Goal: Information Seeking & Learning: Learn about a topic

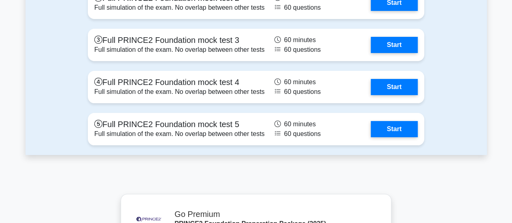
scroll to position [1560, 0]
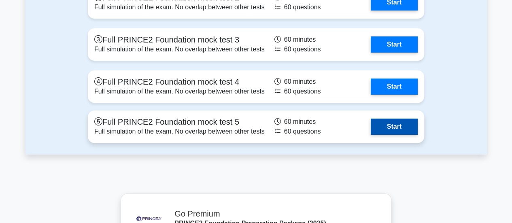
click at [401, 125] on link "Start" at bounding box center [393, 126] width 47 height 16
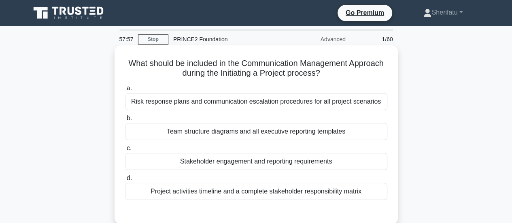
click at [264, 164] on div "Stakeholder engagement and reporting requirements" at bounding box center [256, 161] width 262 height 17
click at [125, 151] on input "c. Stakeholder engagement and reporting requirements" at bounding box center [125, 148] width 0 height 5
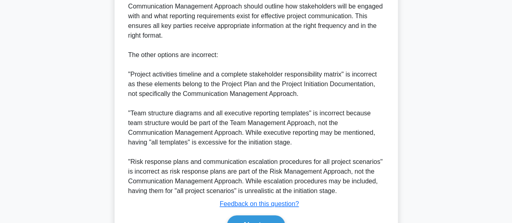
scroll to position [323, 0]
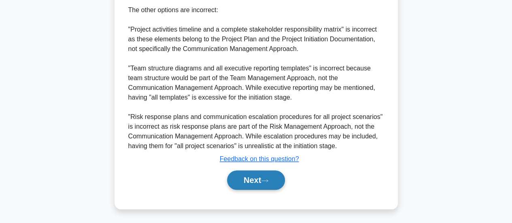
click at [246, 180] on button "Next" at bounding box center [256, 179] width 58 height 19
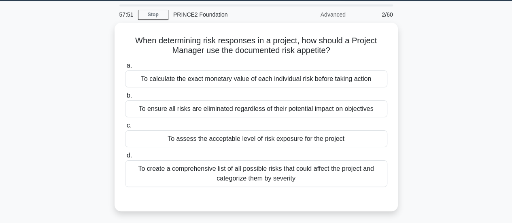
scroll to position [25, 0]
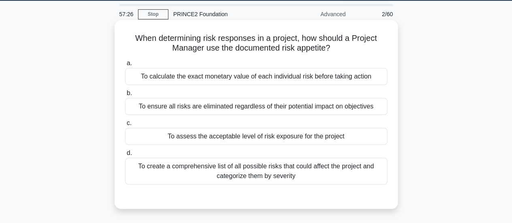
click at [285, 135] on div "To assess the acceptable level of risk exposure for the project" at bounding box center [256, 136] width 262 height 17
click at [125, 126] on input "c. To assess the acceptable level of risk exposure for the project" at bounding box center [125, 123] width 0 height 5
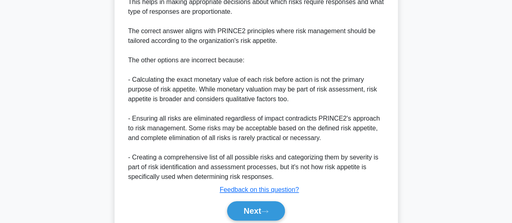
scroll to position [304, 0]
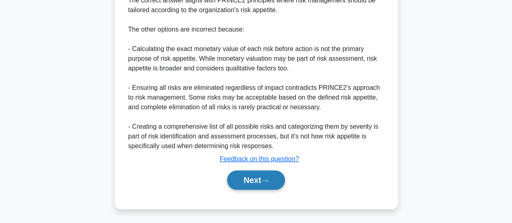
click at [266, 179] on icon at bounding box center [264, 180] width 7 height 4
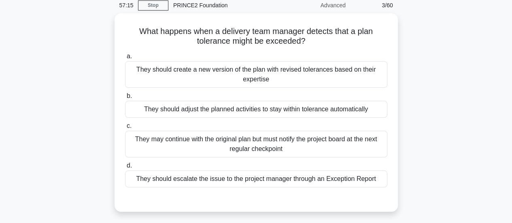
scroll to position [38, 0]
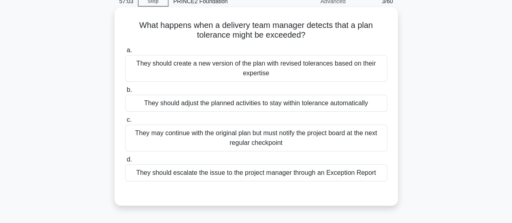
click at [273, 170] on div "They should escalate the issue to the project manager through an Exception Repo…" at bounding box center [256, 172] width 262 height 17
click at [125, 162] on input "d. They should escalate the issue to the project manager through an Exception R…" at bounding box center [125, 159] width 0 height 5
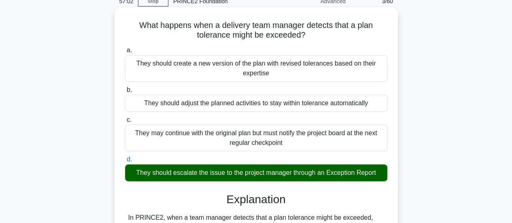
scroll to position [275, 0]
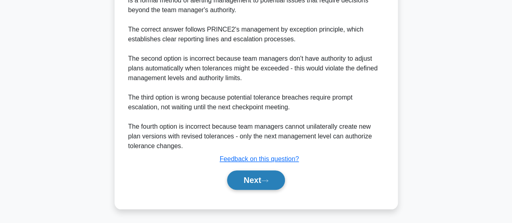
click at [263, 175] on button "Next" at bounding box center [256, 179] width 58 height 19
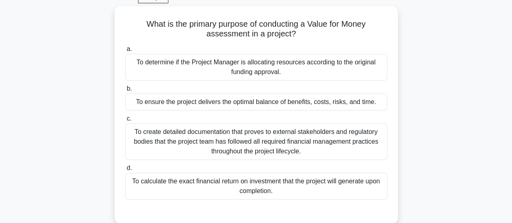
scroll to position [41, 0]
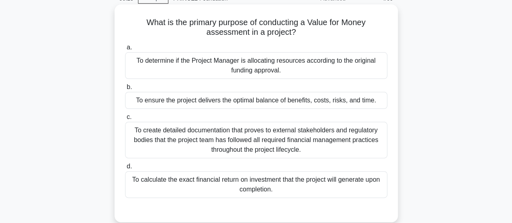
click at [278, 99] on div "To ensure the project delivers the optimal balance of benefits, costs, risks, a…" at bounding box center [256, 100] width 262 height 17
click at [125, 90] on input "b. To ensure the project delivers the optimal balance of benefits, costs, risks…" at bounding box center [125, 87] width 0 height 5
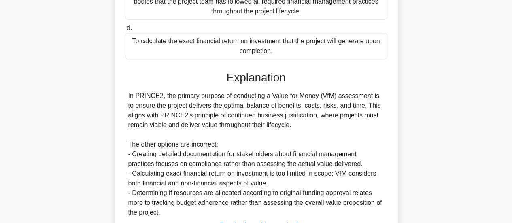
scroll to position [245, 0]
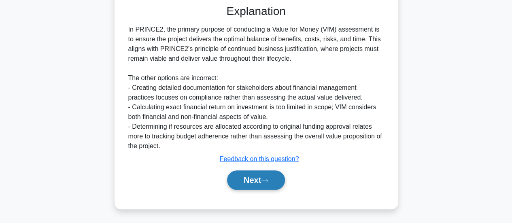
click at [260, 179] on button "Next" at bounding box center [256, 179] width 58 height 19
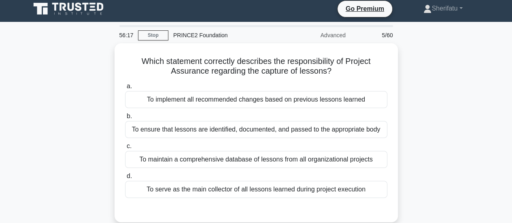
scroll to position [4, 0]
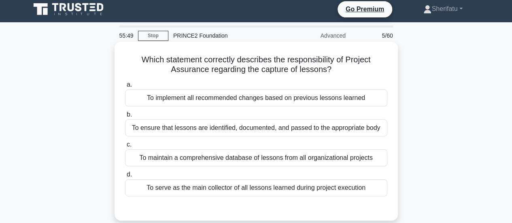
click at [304, 128] on div "To ensure that lessons are identified, documented, and passed to the appropriat…" at bounding box center [256, 127] width 262 height 17
click at [125, 117] on input "b. To ensure that lessons are identified, documented, and passed to the appropr…" at bounding box center [125, 114] width 0 height 5
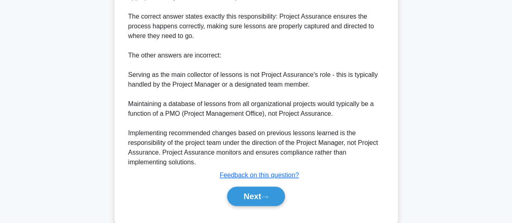
scroll to position [284, 0]
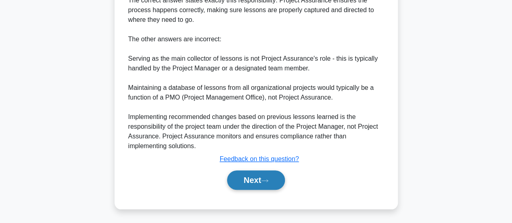
click at [258, 178] on button "Next" at bounding box center [256, 179] width 58 height 19
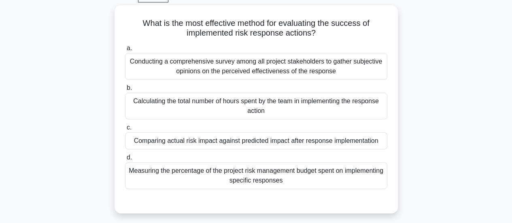
scroll to position [42, 0]
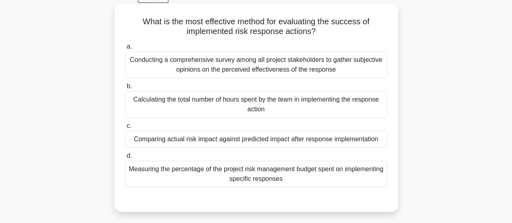
click at [318, 141] on div "Comparing actual risk impact against predicted impact after response implementa…" at bounding box center [256, 139] width 262 height 17
click at [125, 129] on input "c. Comparing actual risk impact against predicted impact after response impleme…" at bounding box center [125, 125] width 0 height 5
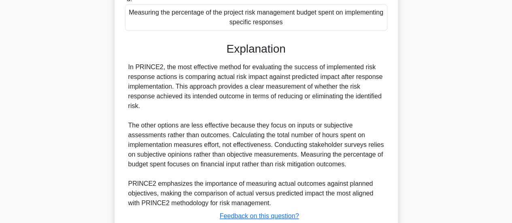
scroll to position [255, 0]
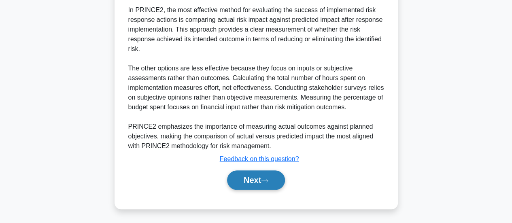
click at [233, 175] on button "Next" at bounding box center [256, 179] width 58 height 19
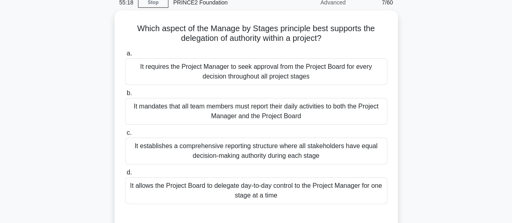
scroll to position [37, 0]
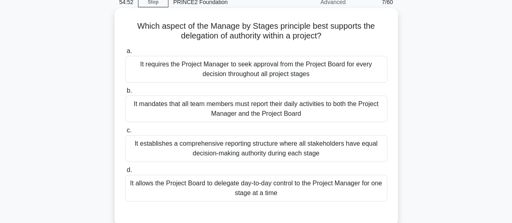
click at [230, 183] on div "It allows the Project Board to delegate day-to-day control to the Project Manag…" at bounding box center [256, 188] width 262 height 27
click at [125, 173] on input "d. It allows the Project Board to delegate day-to-day control to the Project Ma…" at bounding box center [125, 169] width 0 height 5
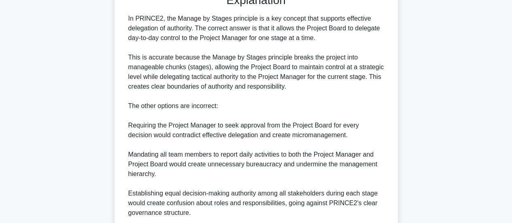
scroll to position [323, 0]
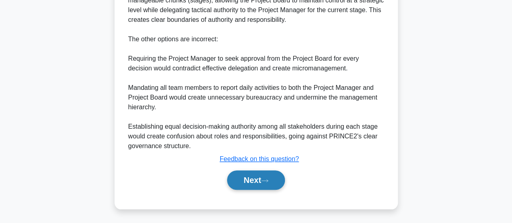
click at [262, 179] on button "Next" at bounding box center [256, 179] width 58 height 19
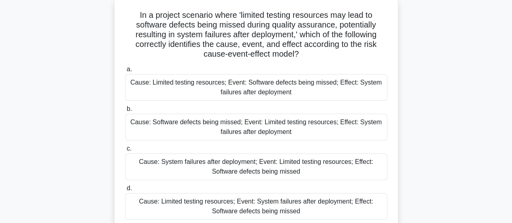
scroll to position [50, 0]
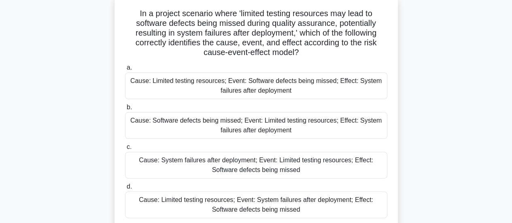
click at [287, 84] on div "Cause: Limited testing resources; Event: Software defects being missed; Effect:…" at bounding box center [256, 85] width 262 height 27
click at [125, 70] on input "a. Cause: Limited testing resources; Event: Software defects being missed; Effe…" at bounding box center [125, 67] width 0 height 5
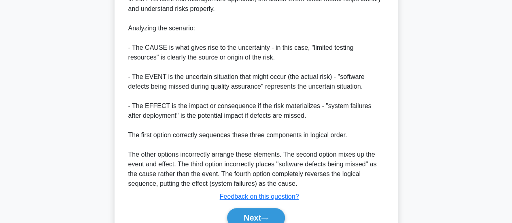
scroll to position [342, 0]
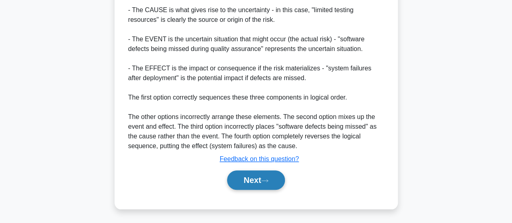
click at [253, 176] on button "Next" at bounding box center [256, 179] width 58 height 19
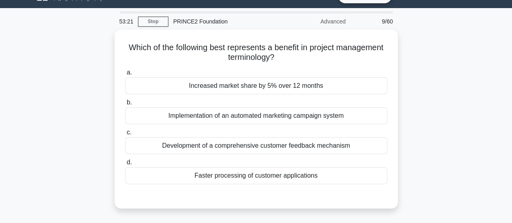
scroll to position [6, 0]
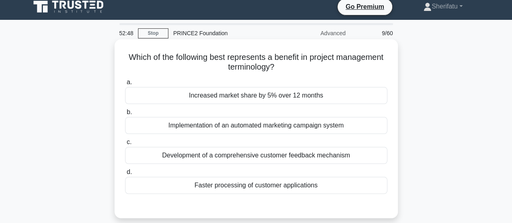
click at [338, 93] on div "Increased market share by 5% over 12 months" at bounding box center [256, 95] width 262 height 17
click at [125, 85] on input "a. Increased market share by 5% over 12 months" at bounding box center [125, 82] width 0 height 5
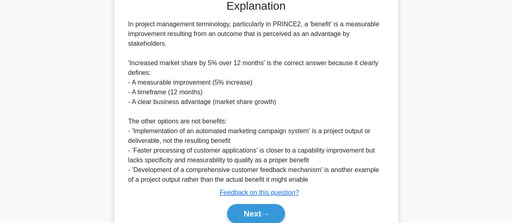
scroll to position [245, 0]
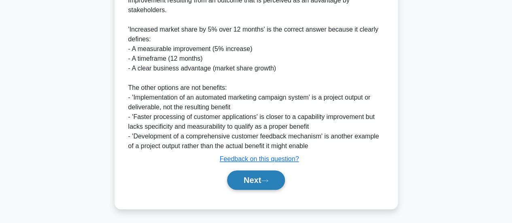
click at [261, 175] on button "Next" at bounding box center [256, 179] width 58 height 19
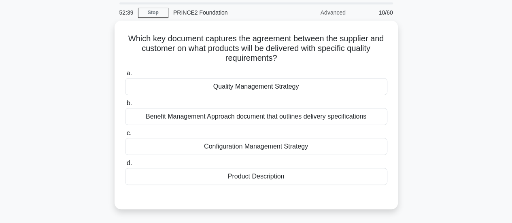
scroll to position [26, 0]
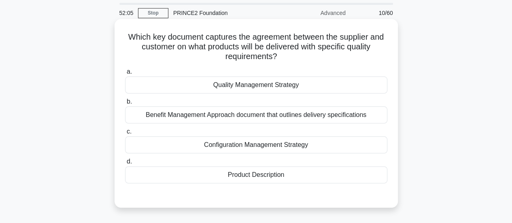
click at [314, 171] on div "Product Description" at bounding box center [256, 174] width 262 height 17
click at [125, 164] on input "d. Product Description" at bounding box center [125, 161] width 0 height 5
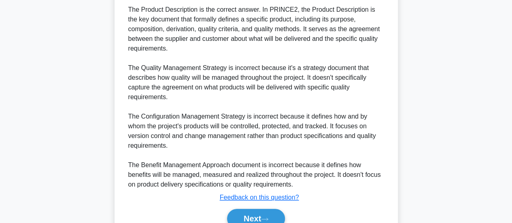
scroll to position [240, 0]
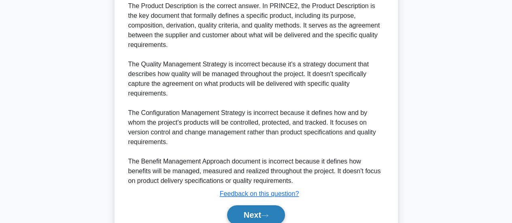
click at [255, 216] on button "Next" at bounding box center [256, 214] width 58 height 19
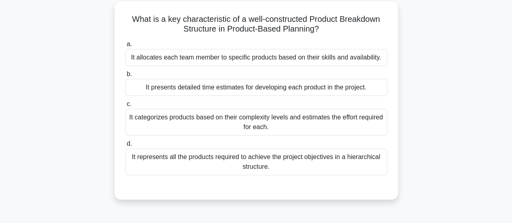
scroll to position [34, 0]
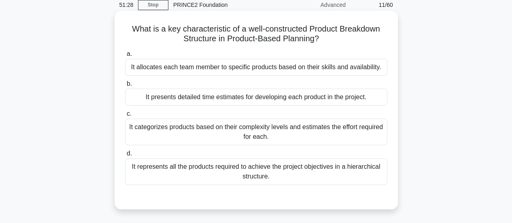
click at [314, 175] on div "It represents all the products required to achieve the project objectives in a …" at bounding box center [256, 171] width 262 height 27
click at [125, 156] on input "d. It represents all the products required to achieve the project objectives in…" at bounding box center [125, 153] width 0 height 5
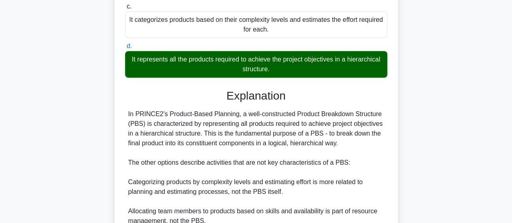
scroll to position [245, 0]
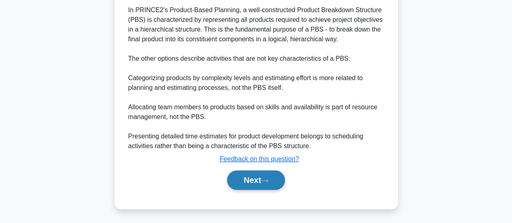
click at [259, 182] on button "Next" at bounding box center [256, 179] width 58 height 19
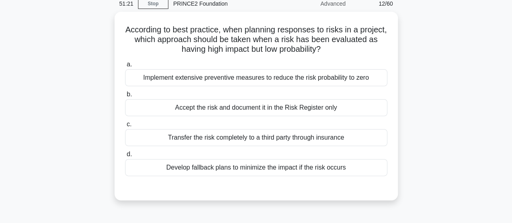
scroll to position [35, 0]
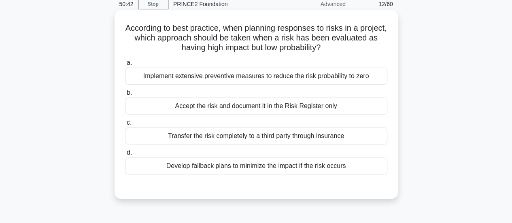
click at [289, 167] on div "Develop fallback plans to minimize the impact if the risk occurs" at bounding box center [256, 165] width 262 height 17
click at [125, 155] on input "d. Develop fallback plans to minimize the impact if the risk occurs" at bounding box center [125, 152] width 0 height 5
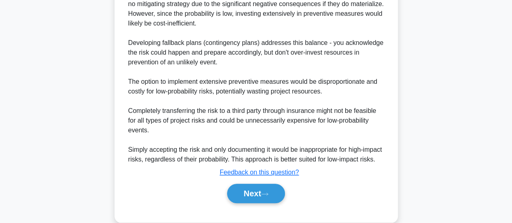
scroll to position [313, 0]
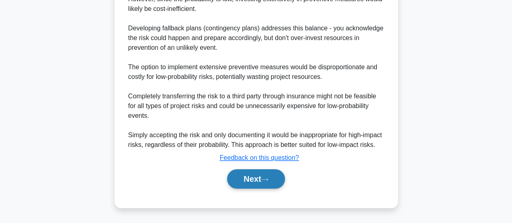
click at [264, 179] on icon at bounding box center [264, 179] width 7 height 4
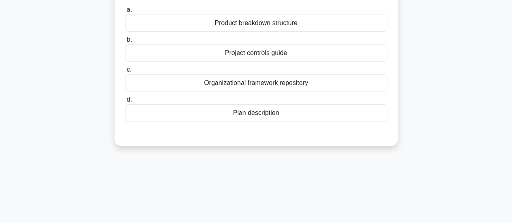
scroll to position [24, 0]
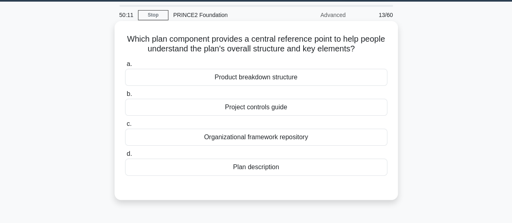
click at [340, 76] on div "Product breakdown structure" at bounding box center [256, 77] width 262 height 17
click at [125, 67] on input "a. Product breakdown structure" at bounding box center [125, 63] width 0 height 5
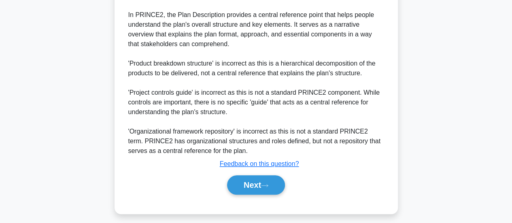
scroll to position [247, 0]
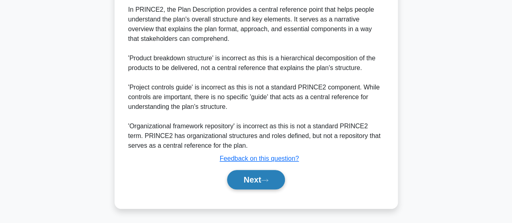
click at [268, 180] on icon at bounding box center [264, 180] width 7 height 4
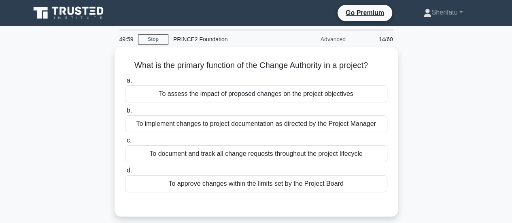
scroll to position [1, 0]
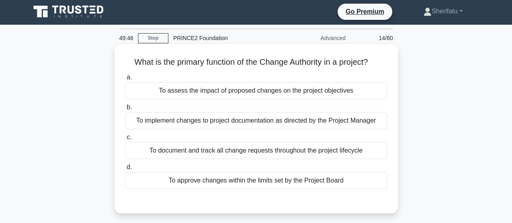
click at [333, 183] on div "To approve changes within the limits set by the Project Board" at bounding box center [256, 180] width 262 height 17
click at [125, 170] on input "d. To approve changes within the limits set by the Project Board" at bounding box center [125, 167] width 0 height 5
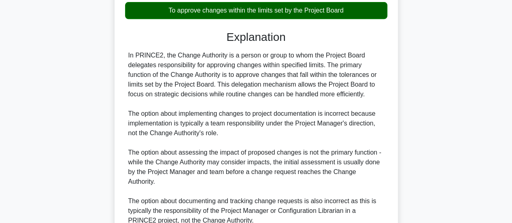
scroll to position [236, 0]
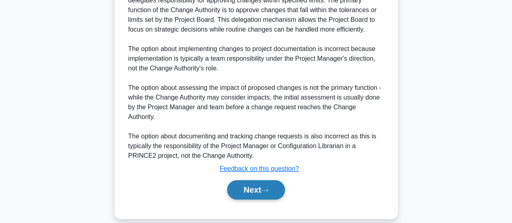
click at [262, 183] on button "Next" at bounding box center [256, 189] width 58 height 19
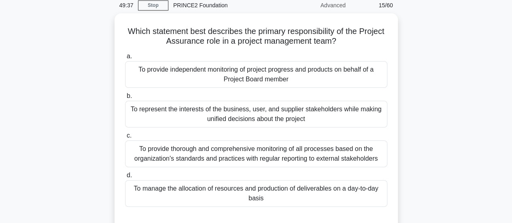
scroll to position [34, 0]
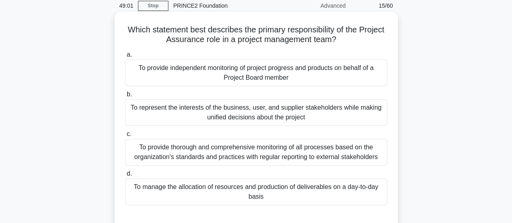
click at [268, 150] on div "To provide thorough and comprehensive monitoring of all processes based on the …" at bounding box center [256, 152] width 262 height 27
click at [125, 137] on input "c. To provide thorough and comprehensive monitoring of all processes based on t…" at bounding box center [125, 133] width 0 height 5
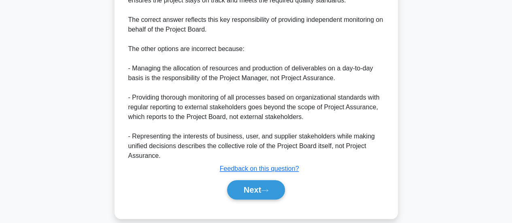
scroll to position [305, 0]
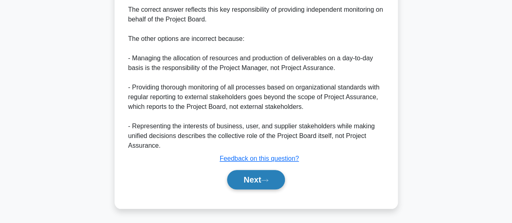
click at [253, 181] on button "Next" at bounding box center [256, 179] width 58 height 19
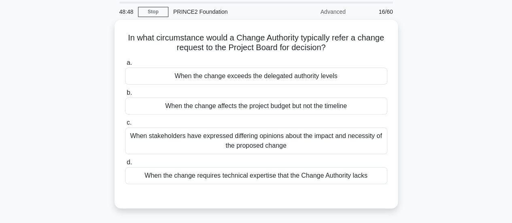
scroll to position [28, 0]
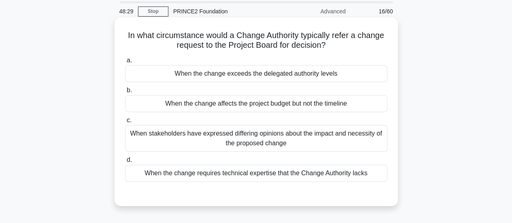
click at [269, 77] on div "When the change exceeds the delegated authority levels" at bounding box center [256, 73] width 262 height 17
click at [125, 63] on input "a. When the change exceeds the delegated authority levels" at bounding box center [125, 60] width 0 height 5
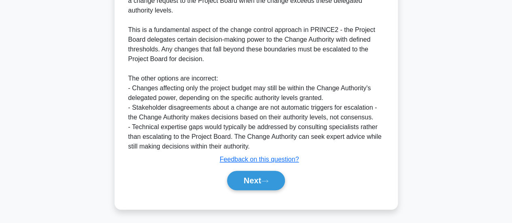
scroll to position [265, 0]
click at [266, 182] on icon at bounding box center [264, 180] width 7 height 4
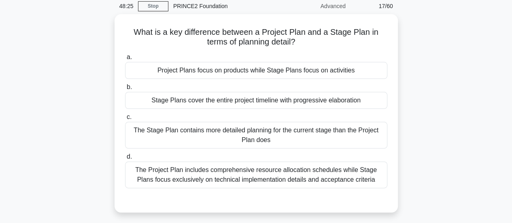
scroll to position [33, 0]
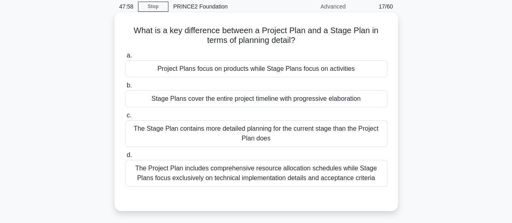
click at [281, 133] on div "The Stage Plan contains more detailed planning for the current stage than the P…" at bounding box center [256, 133] width 262 height 27
click at [125, 118] on input "c. The Stage Plan contains more detailed planning for the current stage than th…" at bounding box center [125, 115] width 0 height 5
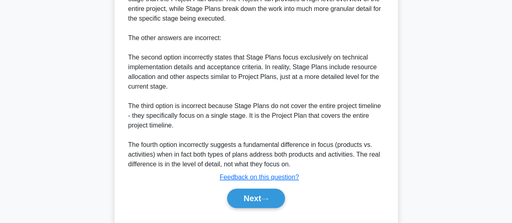
scroll to position [294, 0]
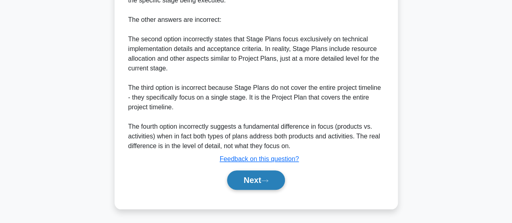
click at [268, 179] on icon at bounding box center [264, 180] width 7 height 4
click at [258, 177] on button "Next" at bounding box center [256, 179] width 58 height 19
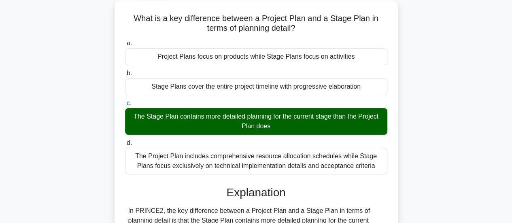
scroll to position [0, 0]
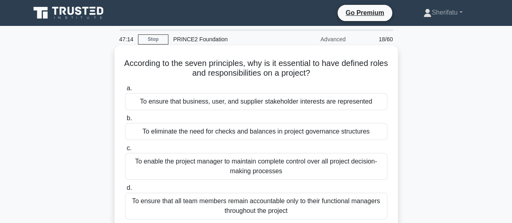
click at [261, 99] on div "To ensure that business, user, and supplier stakeholder interests are represent…" at bounding box center [256, 101] width 262 height 17
click at [125, 91] on input "a. To ensure that business, user, and supplier stakeholder interests are repres…" at bounding box center [125, 88] width 0 height 5
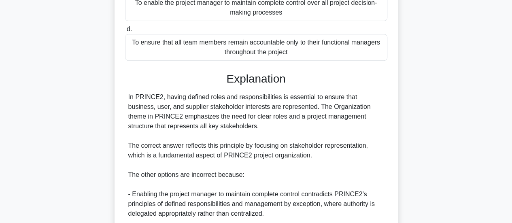
scroll to position [294, 0]
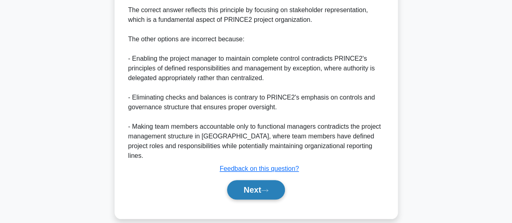
click at [256, 180] on button "Next" at bounding box center [256, 189] width 58 height 19
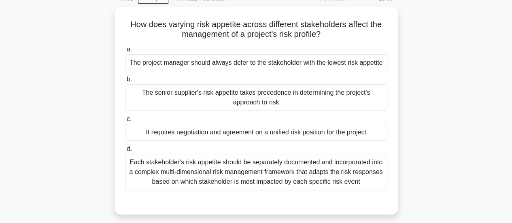
scroll to position [40, 0]
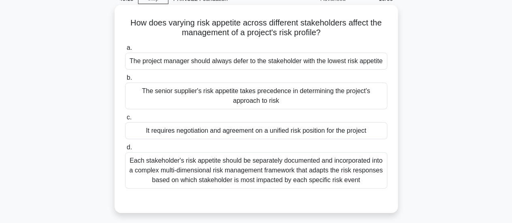
click at [323, 133] on div "It requires negotiation and agreement on a unified risk position for the project" at bounding box center [256, 130] width 262 height 17
click at [125, 120] on input "c. It requires negotiation and agreement on a unified risk position for the pro…" at bounding box center [125, 117] width 0 height 5
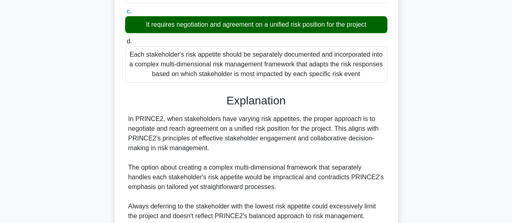
scroll to position [255, 0]
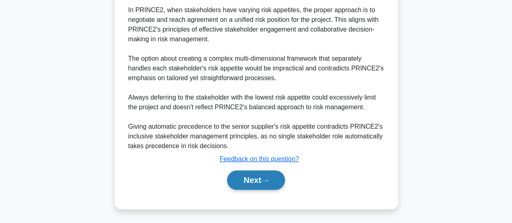
click at [268, 178] on icon at bounding box center [264, 180] width 7 height 4
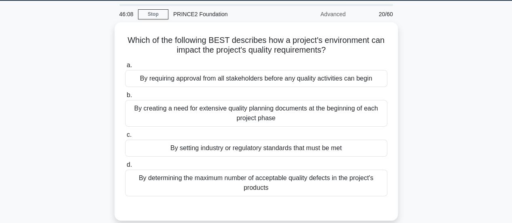
scroll to position [25, 0]
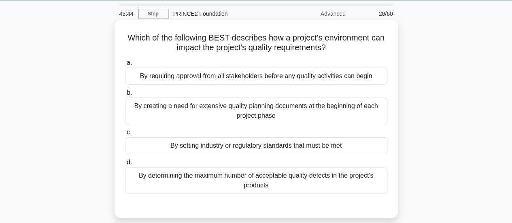
click at [285, 150] on div "By setting industry or regulatory standards that must be met" at bounding box center [256, 145] width 262 height 17
click at [125, 135] on input "c. By setting industry or regulatory standards that must be met" at bounding box center [125, 132] width 0 height 5
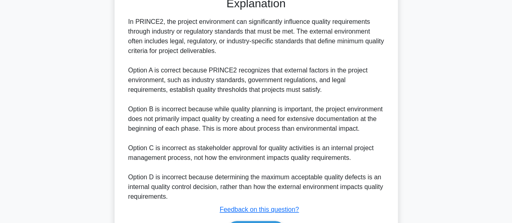
scroll to position [294, 0]
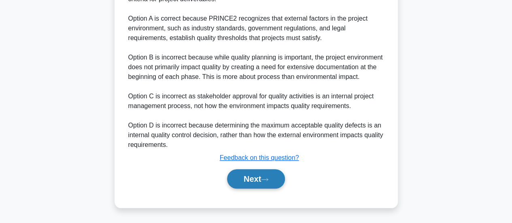
click at [260, 178] on button "Next" at bounding box center [256, 178] width 58 height 19
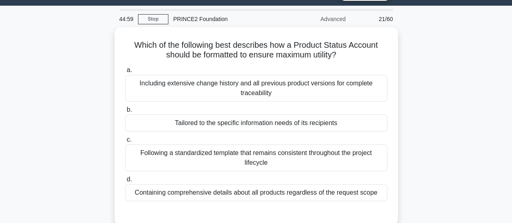
scroll to position [21, 0]
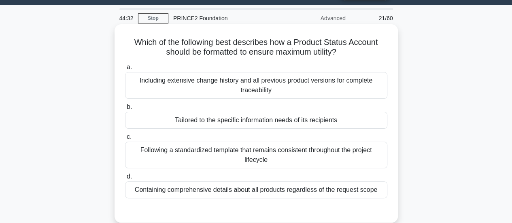
click at [350, 79] on div "Including extensive change history and all previous product versions for comple…" at bounding box center [256, 85] width 262 height 27
click at [125, 70] on input "a. Including extensive change history and all previous product versions for com…" at bounding box center [125, 67] width 0 height 5
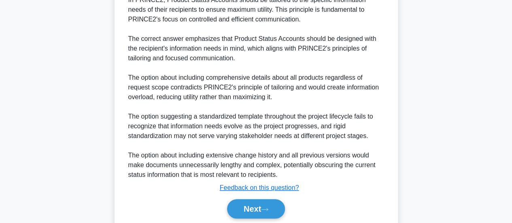
scroll to position [285, 0]
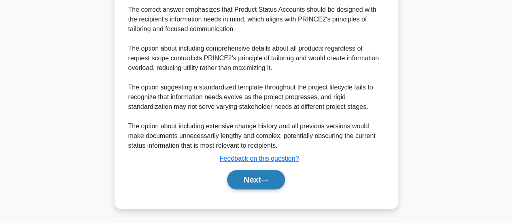
click at [276, 184] on button "Next" at bounding box center [256, 179] width 58 height 19
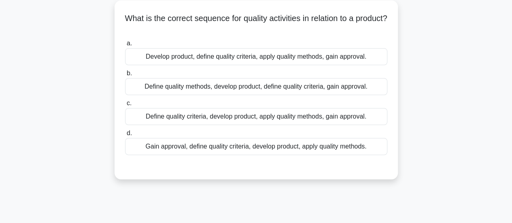
scroll to position [35, 0]
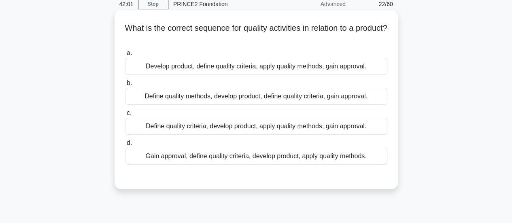
click at [341, 127] on div "Define quality criteria, develop product, apply quality methods, gain approval." at bounding box center [256, 126] width 262 height 17
click at [125, 116] on input "c. Define quality criteria, develop product, apply quality methods, gain approv…" at bounding box center [125, 112] width 0 height 5
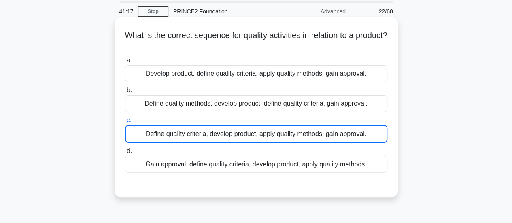
scroll to position [32, 0]
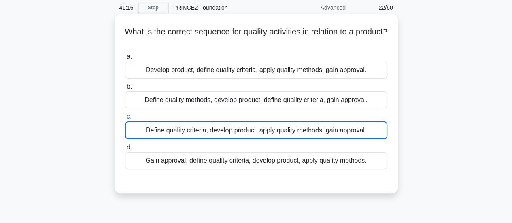
click at [341, 127] on div "Define quality criteria, develop product, apply quality methods, gain approval." at bounding box center [256, 130] width 262 height 18
click at [125, 119] on input "c. Define quality criteria, develop product, apply quality methods, gain approv…" at bounding box center [125, 116] width 0 height 5
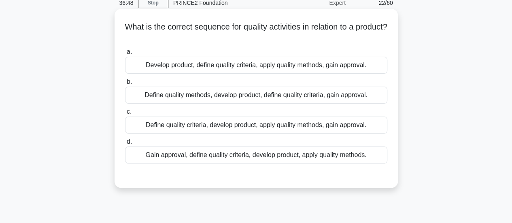
click at [280, 126] on div "Define quality criteria, develop product, apply quality methods, gain approval." at bounding box center [256, 124] width 262 height 17
click at [125, 114] on input "c. Define quality criteria, develop product, apply quality methods, gain approv…" at bounding box center [125, 111] width 0 height 5
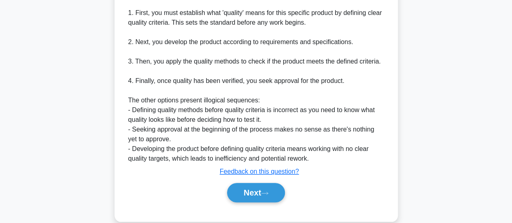
scroll to position [284, 0]
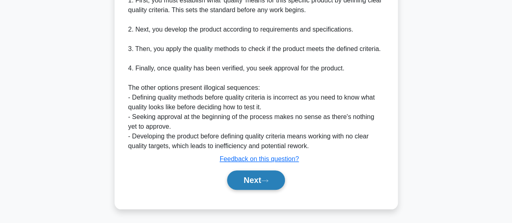
click at [261, 186] on button "Next" at bounding box center [256, 179] width 58 height 19
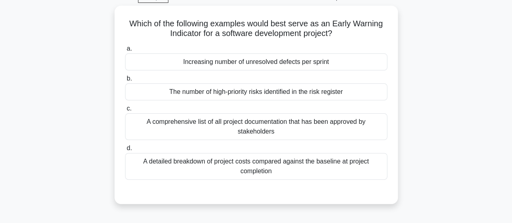
scroll to position [42, 0]
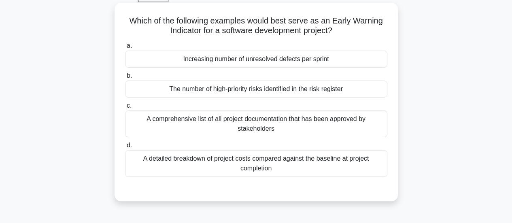
click at [310, 55] on div "Increasing number of unresolved defects per sprint" at bounding box center [256, 59] width 262 height 17
click at [125, 49] on input "a. Increasing number of unresolved defects per sprint" at bounding box center [125, 45] width 0 height 5
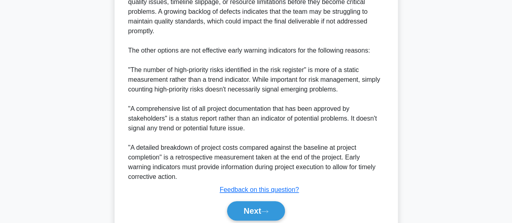
scroll to position [333, 0]
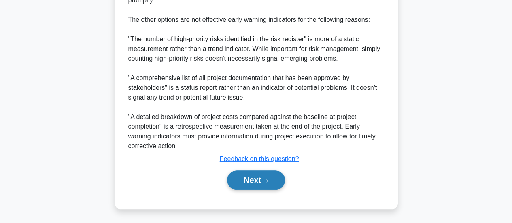
click at [260, 188] on button "Next" at bounding box center [256, 179] width 58 height 19
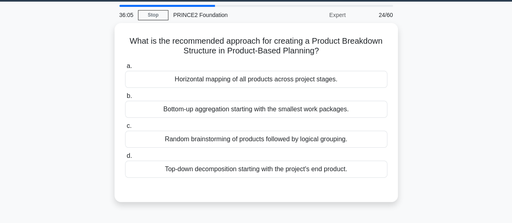
scroll to position [25, 0]
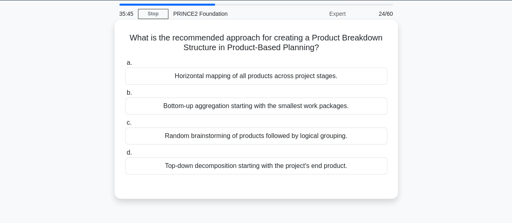
click at [274, 168] on div "Top-down decomposition starting with the project's end product." at bounding box center [256, 165] width 262 height 17
click at [125, 155] on input "d. Top-down decomposition starting with the project's end product." at bounding box center [125, 152] width 0 height 5
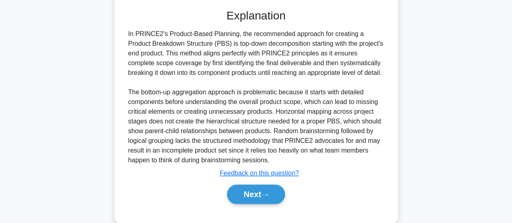
scroll to position [203, 0]
click at [264, 191] on button "Next" at bounding box center [256, 193] width 58 height 19
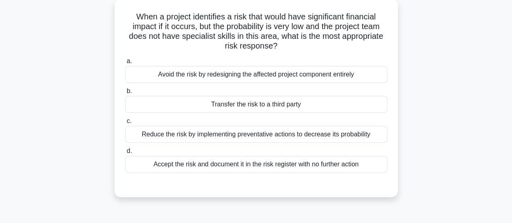
scroll to position [48, 0]
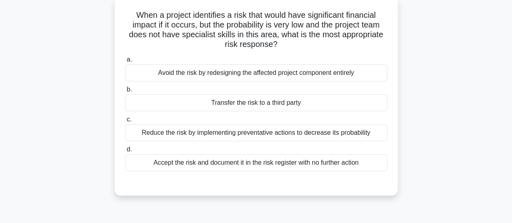
click at [321, 101] on div "Transfer the risk to a third party" at bounding box center [256, 102] width 262 height 17
click at [125, 92] on input "b. Transfer the risk to a third party" at bounding box center [125, 89] width 0 height 5
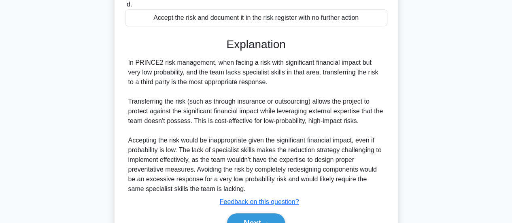
scroll to position [236, 0]
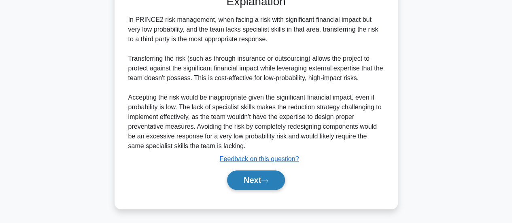
click at [272, 180] on button "Next" at bounding box center [256, 179] width 58 height 19
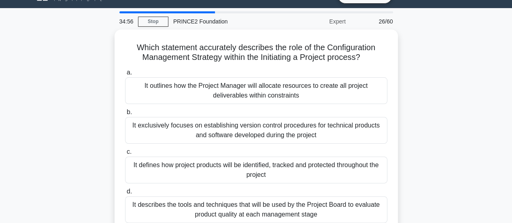
scroll to position [18, 0]
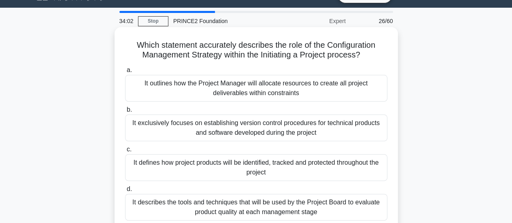
click at [245, 128] on div "It exclusively focuses on establishing version control procedures for technical…" at bounding box center [256, 127] width 262 height 27
click at [125, 112] on input "b. It exclusively focuses on establishing version control procedures for techni…" at bounding box center [125, 109] width 0 height 5
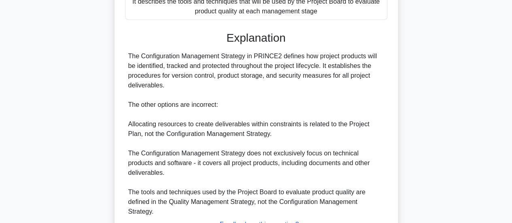
scroll to position [285, 0]
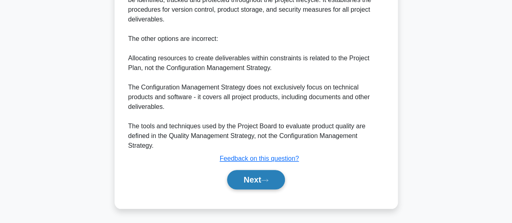
click at [268, 182] on icon at bounding box center [264, 180] width 7 height 4
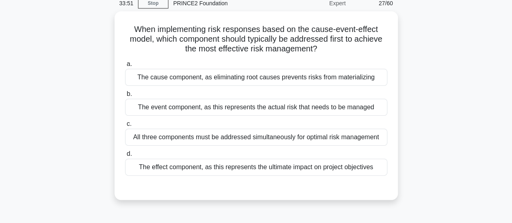
scroll to position [36, 0]
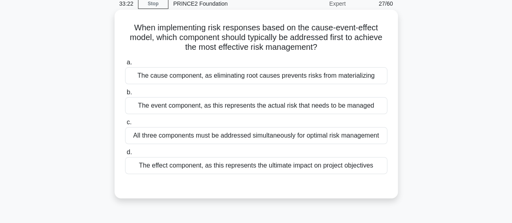
click at [329, 79] on div "The cause component, as eliminating root causes prevents risks from materializi…" at bounding box center [256, 75] width 262 height 17
click at [125, 65] on input "a. The cause component, as eliminating root causes prevents risks from material…" at bounding box center [125, 62] width 0 height 5
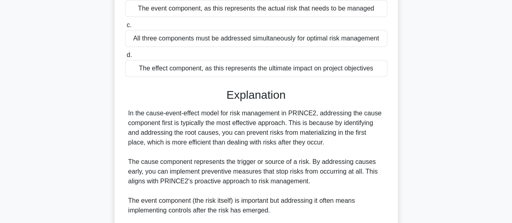
scroll to position [265, 0]
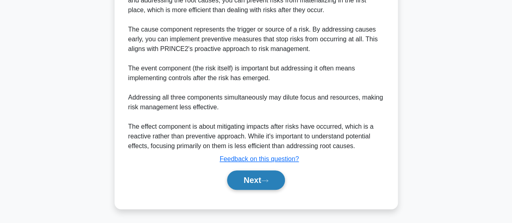
click at [258, 187] on button "Next" at bounding box center [256, 179] width 58 height 19
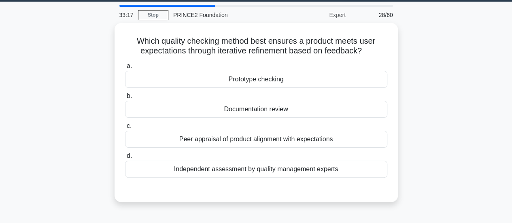
scroll to position [24, 0]
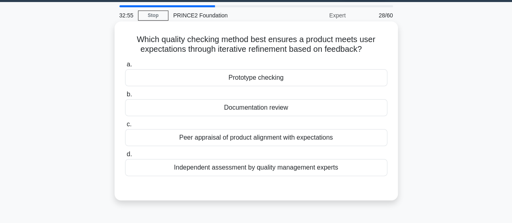
click at [321, 75] on div "Prototype checking" at bounding box center [256, 77] width 262 height 17
click at [125, 67] on input "a. Prototype checking" at bounding box center [125, 64] width 0 height 5
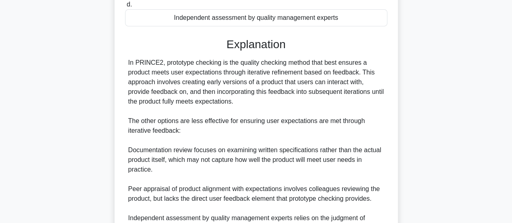
scroll to position [265, 0]
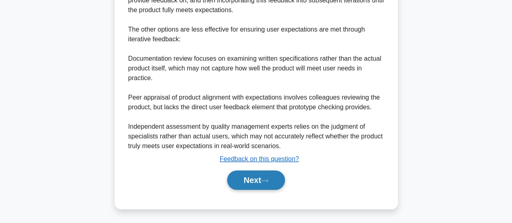
click at [252, 181] on button "Next" at bounding box center [256, 179] width 58 height 19
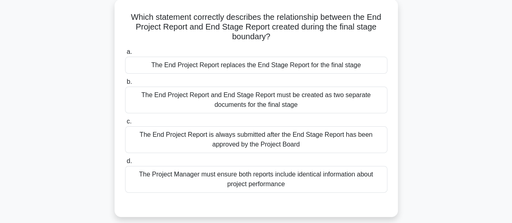
scroll to position [48, 0]
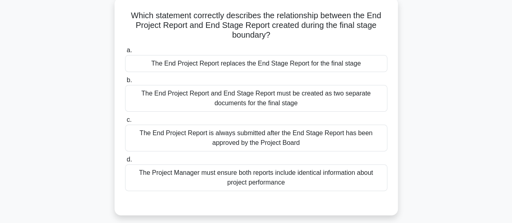
click at [252, 140] on div "The End Project Report is always submitted after the End Stage Report has been …" at bounding box center [256, 138] width 262 height 27
click at [125, 123] on input "c. The End Project Report is always submitted after the End Stage Report has be…" at bounding box center [125, 119] width 0 height 5
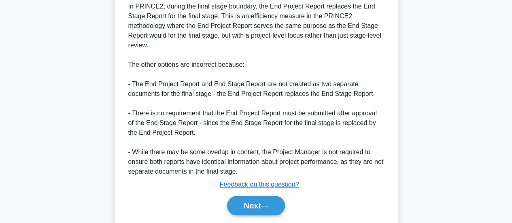
scroll to position [295, 0]
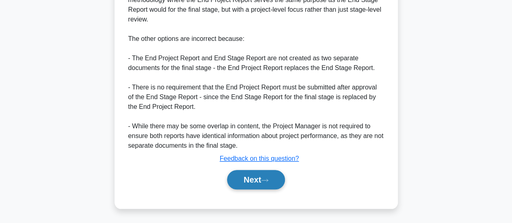
click at [254, 179] on button "Next" at bounding box center [256, 179] width 58 height 19
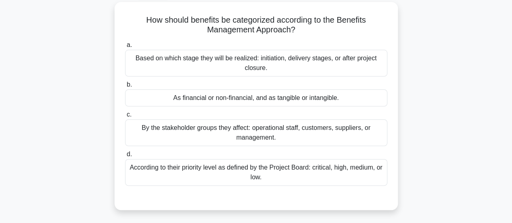
scroll to position [46, 0]
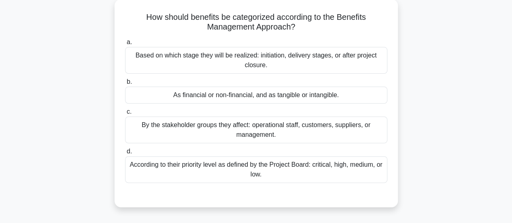
click at [363, 169] on div "According to their priority level as defined by the Project Board: critical, hi…" at bounding box center [256, 169] width 262 height 27
click at [125, 154] on input "d. According to their priority level as defined by the Project Board: critical,…" at bounding box center [125, 151] width 0 height 5
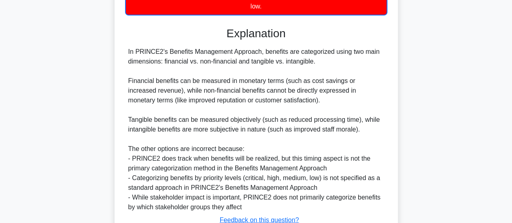
scroll to position [276, 0]
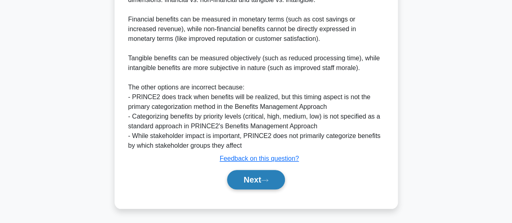
click at [254, 183] on button "Next" at bounding box center [256, 179] width 58 height 19
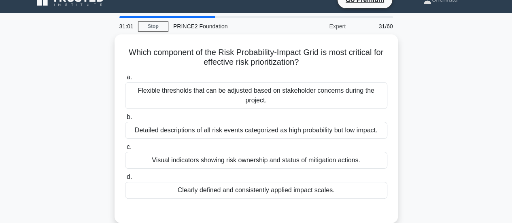
scroll to position [13, 0]
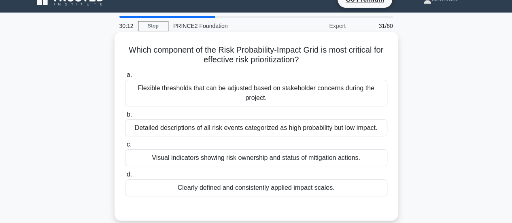
click at [364, 131] on div "Detailed descriptions of all risk events categorized as high probability but lo…" at bounding box center [256, 127] width 262 height 17
click at [125, 117] on input "b. Detailed descriptions of all risk events categorized as high probability but…" at bounding box center [125, 114] width 0 height 5
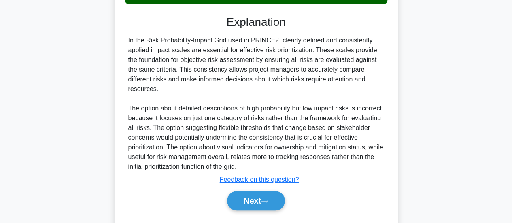
scroll to position [227, 0]
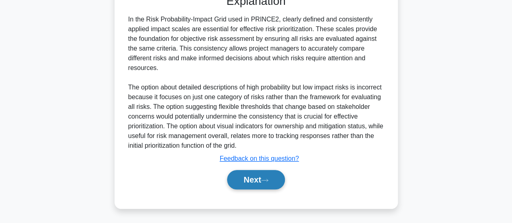
click at [247, 178] on button "Next" at bounding box center [256, 179] width 58 height 19
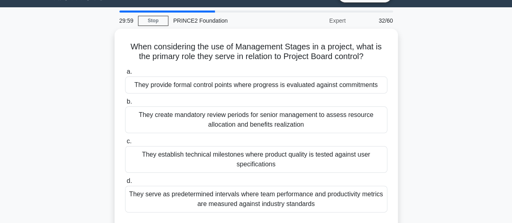
scroll to position [19, 0]
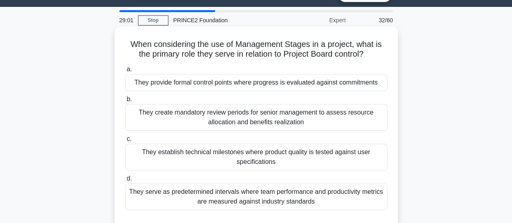
click at [249, 87] on div "They provide formal control points where progress is evaluated against commitme…" at bounding box center [256, 82] width 262 height 17
click at [125, 72] on input "a. They provide formal control points where progress is evaluated against commi…" at bounding box center [125, 69] width 0 height 5
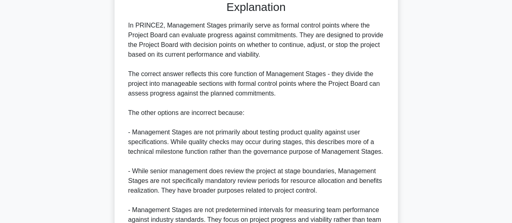
scroll to position [323, 0]
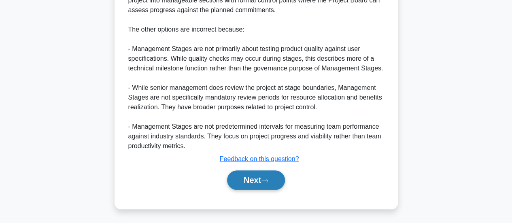
click at [251, 175] on button "Next" at bounding box center [256, 179] width 58 height 19
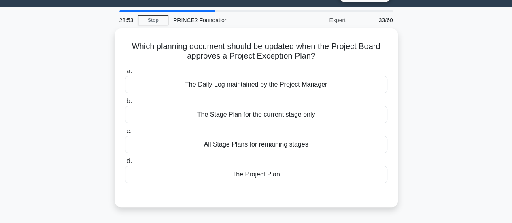
scroll to position [21, 0]
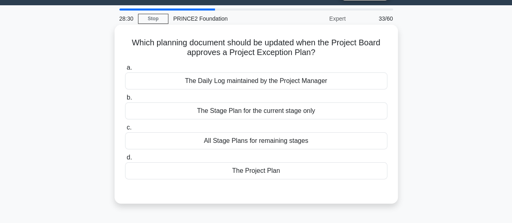
click at [318, 114] on div "The Stage Plan for the current stage only" at bounding box center [256, 110] width 262 height 17
click at [125, 100] on input "b. The Stage Plan for the current stage only" at bounding box center [125, 97] width 0 height 5
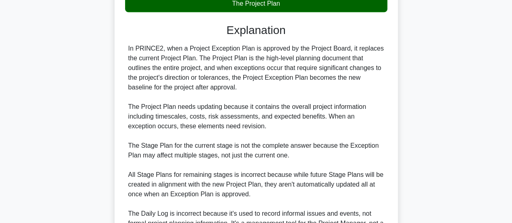
scroll to position [276, 0]
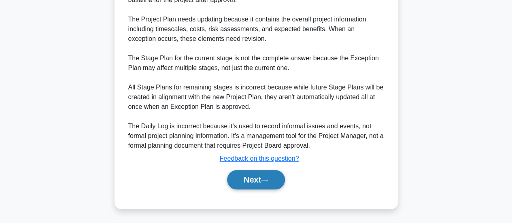
click at [246, 183] on button "Next" at bounding box center [256, 179] width 58 height 19
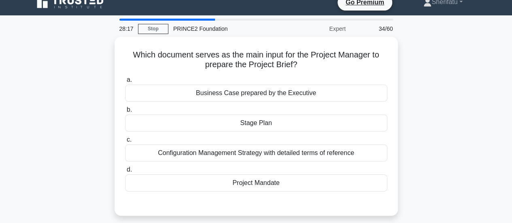
scroll to position [10, 0]
click at [246, 183] on div "Project Mandate" at bounding box center [256, 183] width 262 height 17
click at [125, 173] on input "d. Project Mandate" at bounding box center [125, 169] width 0 height 5
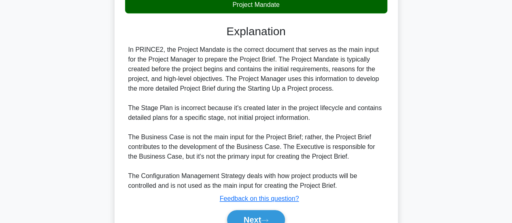
scroll to position [226, 0]
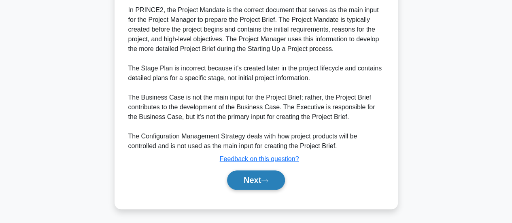
click at [246, 183] on button "Next" at bounding box center [256, 179] width 58 height 19
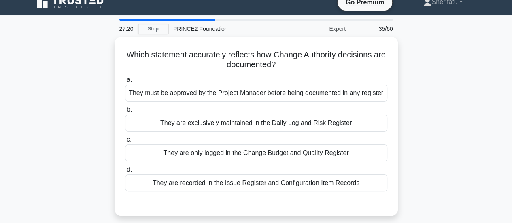
scroll to position [11, 0]
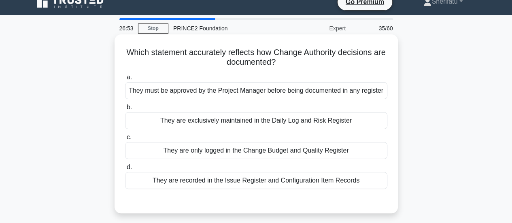
click at [349, 92] on div "They must be approved by the Project Manager before being documented in any reg…" at bounding box center [256, 90] width 262 height 17
click at [125, 80] on input "a. They must be approved by the Project Manager before being documented in any …" at bounding box center [125, 77] width 0 height 5
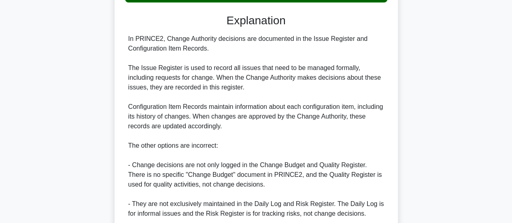
scroll to position [315, 0]
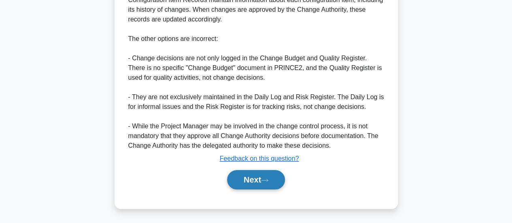
click at [268, 181] on icon at bounding box center [264, 180] width 7 height 4
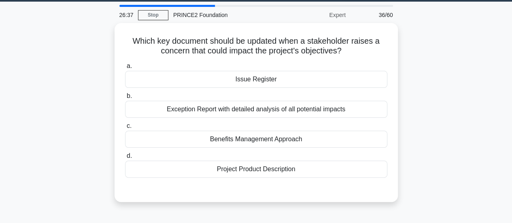
scroll to position [24, 0]
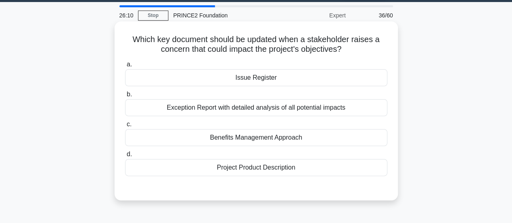
click at [315, 80] on div "Issue Register" at bounding box center [256, 77] width 262 height 17
click at [125, 67] on input "a. Issue Register" at bounding box center [125, 64] width 0 height 5
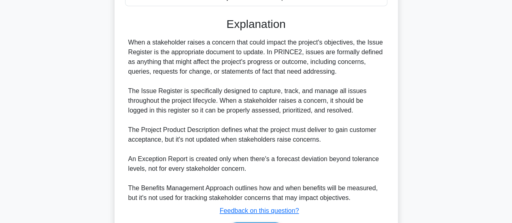
scroll to position [245, 0]
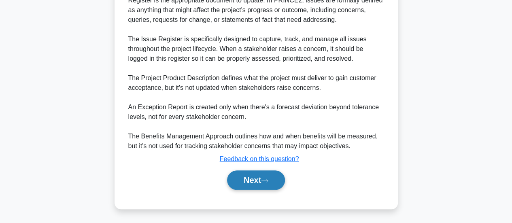
click at [248, 180] on button "Next" at bounding box center [256, 179] width 58 height 19
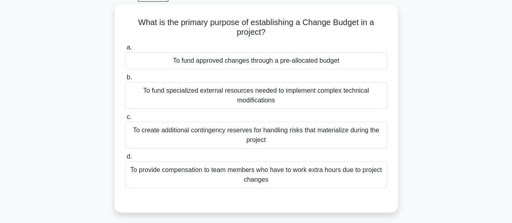
scroll to position [39, 0]
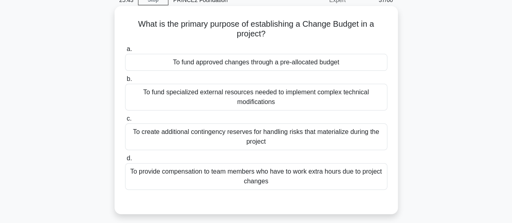
click at [314, 59] on div "To fund approved changes through a pre-allocated budget" at bounding box center [256, 62] width 262 height 17
click at [125, 52] on input "a. To fund approved changes through a pre-allocated budget" at bounding box center [125, 49] width 0 height 5
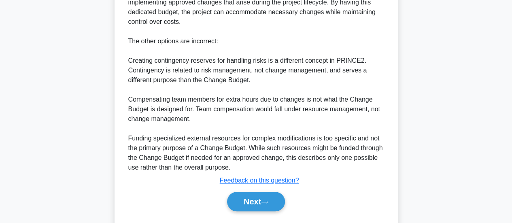
scroll to position [333, 0]
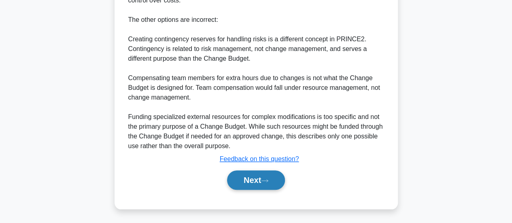
click at [252, 181] on button "Next" at bounding box center [256, 179] width 58 height 19
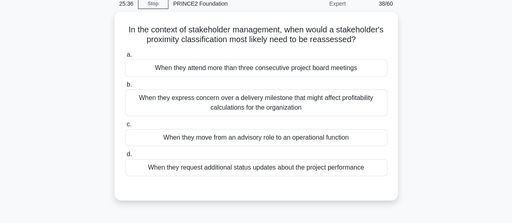
scroll to position [36, 0]
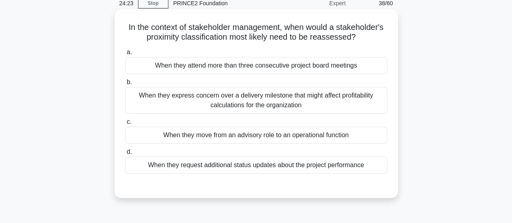
click at [222, 133] on div "When they move from an advisory role to an operational function" at bounding box center [256, 135] width 262 height 17
click at [125, 125] on input "c. When they move from an advisory role to an operational function" at bounding box center [125, 121] width 0 height 5
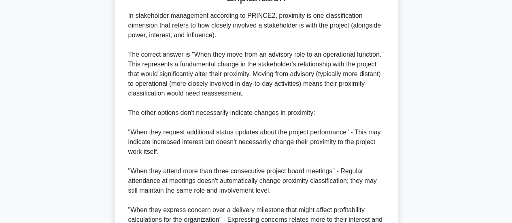
scroll to position [323, 0]
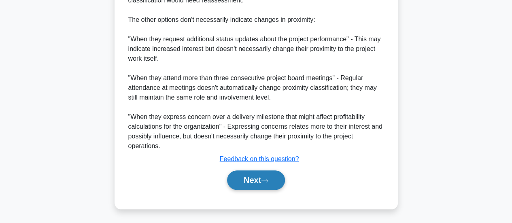
click at [258, 179] on button "Next" at bounding box center [256, 179] width 58 height 19
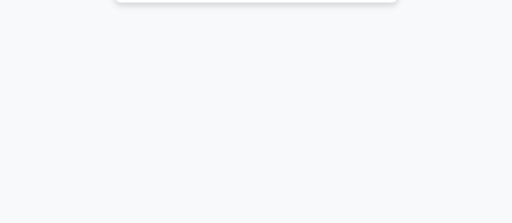
scroll to position [7, 0]
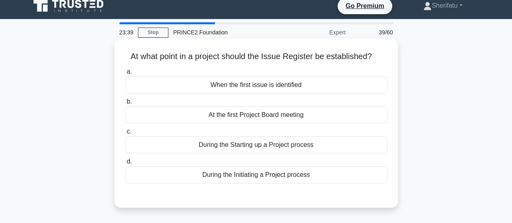
click at [348, 147] on div "During the Starting up a Project process" at bounding box center [256, 144] width 262 height 17
click at [125, 134] on input "c. During the Starting up a Project process" at bounding box center [125, 131] width 0 height 5
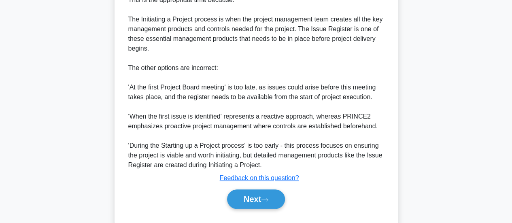
scroll to position [256, 0]
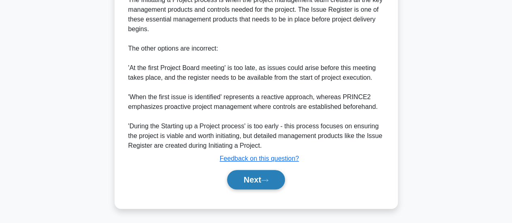
click at [273, 178] on button "Next" at bounding box center [256, 179] width 58 height 19
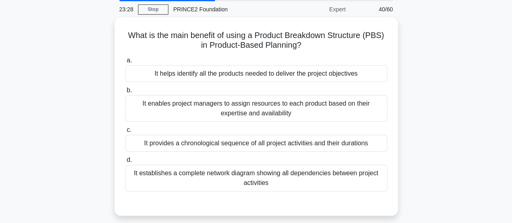
scroll to position [0, 0]
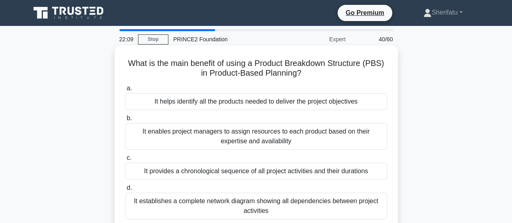
click at [303, 207] on div "It establishes a complete network diagram showing all dependencies between proj…" at bounding box center [256, 205] width 262 height 27
click at [125, 190] on input "d. It establishes a complete network diagram showing all dependencies between p…" at bounding box center [125, 187] width 0 height 5
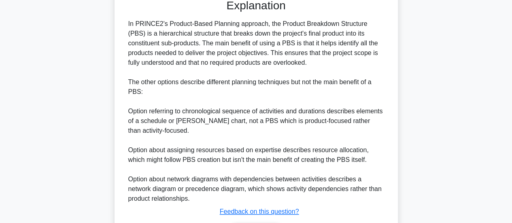
scroll to position [285, 0]
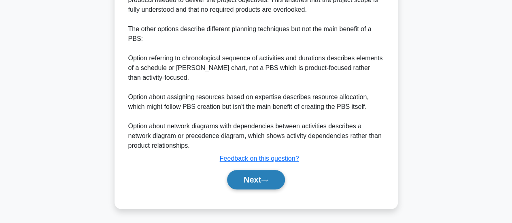
click at [257, 183] on button "Next" at bounding box center [256, 179] width 58 height 19
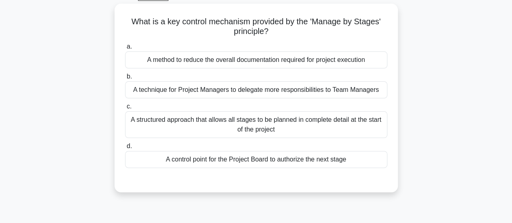
scroll to position [47, 0]
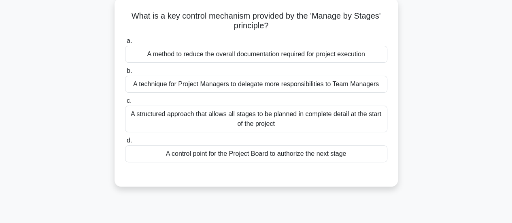
click at [323, 152] on div "A control point for the Project Board to authorize the next stage" at bounding box center [256, 153] width 262 height 17
click at [125, 143] on input "d. A control point for the Project Board to authorize the next stage" at bounding box center [125, 140] width 0 height 5
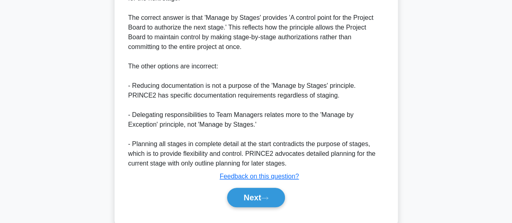
scroll to position [304, 0]
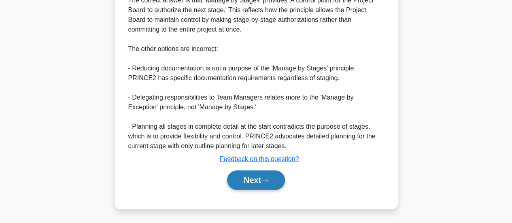
click at [259, 182] on button "Next" at bounding box center [256, 179] width 58 height 19
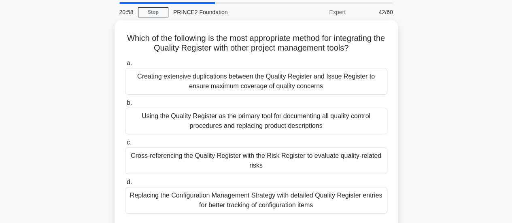
scroll to position [27, 0]
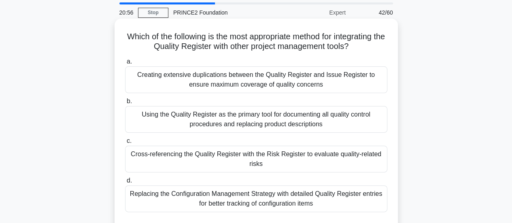
click at [220, 127] on div "Using the Quality Register as the primary tool for documenting all quality cont…" at bounding box center [256, 119] width 262 height 27
click at [125, 104] on input "b. Using the Quality Register as the primary tool for documenting all quality c…" at bounding box center [125, 101] width 0 height 5
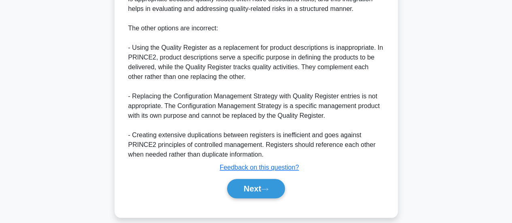
scroll to position [334, 0]
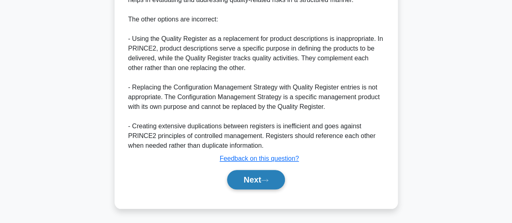
click at [272, 179] on button "Next" at bounding box center [256, 179] width 58 height 19
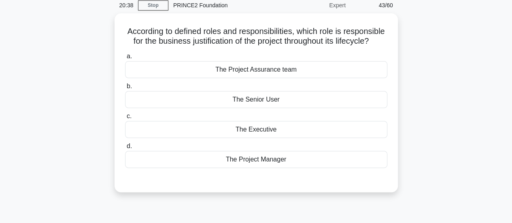
scroll to position [34, 0]
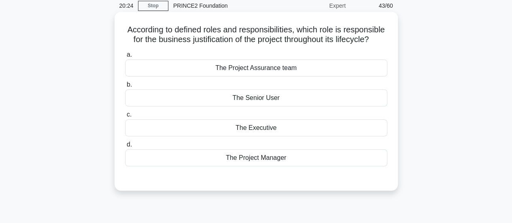
click at [272, 136] on div "The Executive" at bounding box center [256, 127] width 262 height 17
click at [125, 117] on input "c. The Executive" at bounding box center [125, 114] width 0 height 5
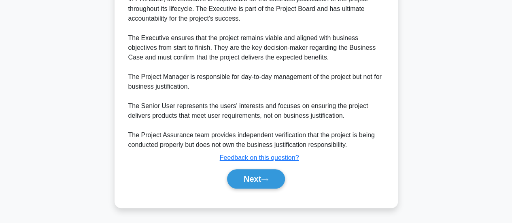
scroll to position [245, 0]
click at [251, 181] on button "Next" at bounding box center [256, 178] width 58 height 19
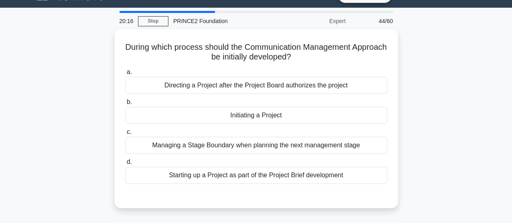
scroll to position [17, 0]
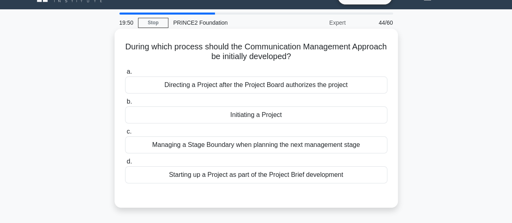
click at [307, 116] on div "Initiating a Project" at bounding box center [256, 114] width 262 height 17
click at [125, 104] on input "b. Initiating a Project" at bounding box center [125, 101] width 0 height 5
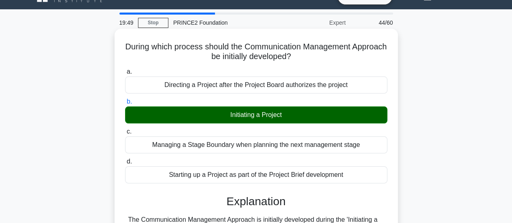
scroll to position [245, 0]
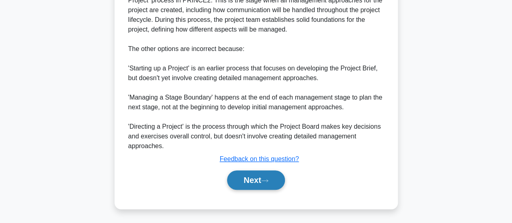
click at [258, 178] on button "Next" at bounding box center [256, 179] width 58 height 19
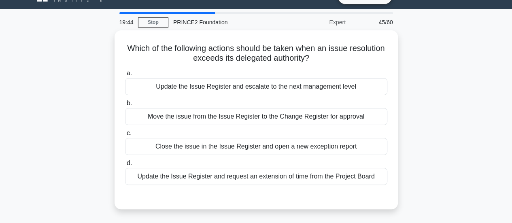
scroll to position [17, 0]
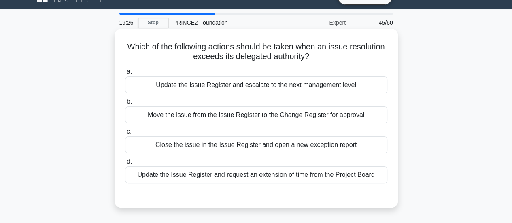
click at [247, 85] on div "Update the Issue Register and escalate to the next management level" at bounding box center [256, 84] width 262 height 17
click at [125, 74] on input "a. Update the Issue Register and escalate to the next management level" at bounding box center [125, 71] width 0 height 5
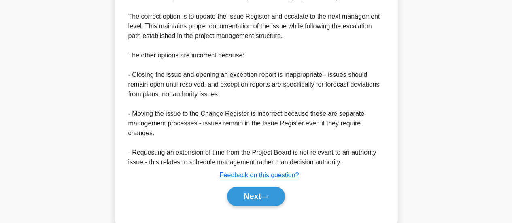
scroll to position [275, 0]
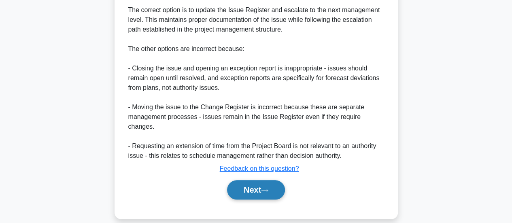
click at [263, 180] on button "Next" at bounding box center [256, 189] width 58 height 19
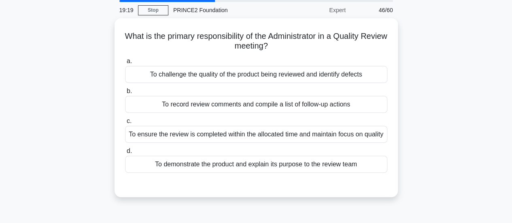
scroll to position [27, 0]
click at [321, 172] on div "To demonstrate the product and explain its purpose to the review team" at bounding box center [256, 163] width 262 height 17
click at [125, 153] on input "d. To demonstrate the product and explain its purpose to the review team" at bounding box center [125, 150] width 0 height 5
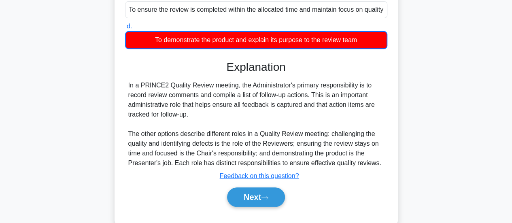
scroll to position [214, 0]
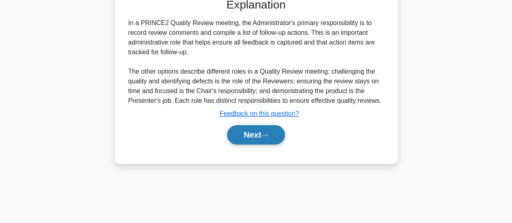
click at [275, 144] on button "Next" at bounding box center [256, 134] width 58 height 19
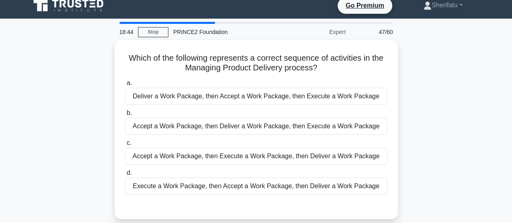
scroll to position [8, 0]
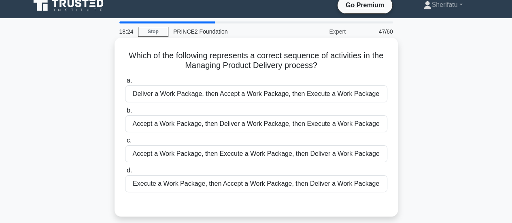
click at [273, 156] on div "Accept a Work Package, then Execute a Work Package, then Deliver a Work Package" at bounding box center [256, 153] width 262 height 17
click at [125, 143] on input "c. Accept a Work Package, then Execute a Work Package, then Deliver a Work Pack…" at bounding box center [125, 140] width 0 height 5
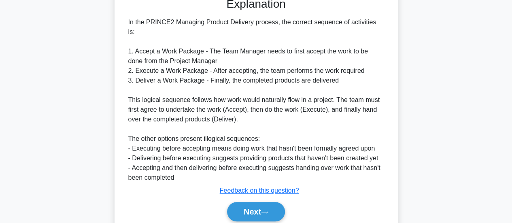
scroll to position [236, 0]
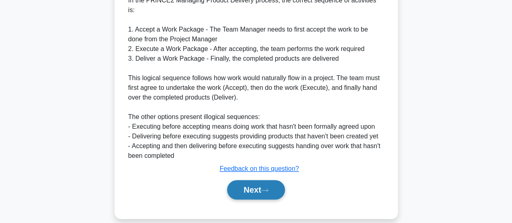
click at [264, 183] on button "Next" at bounding box center [256, 189] width 58 height 19
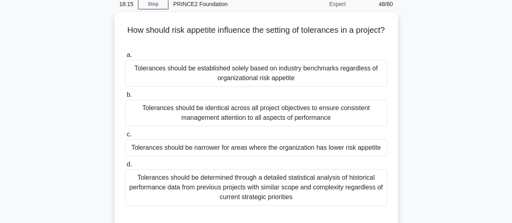
scroll to position [36, 0]
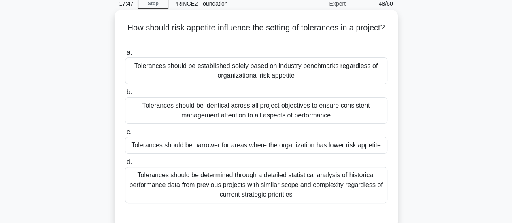
click at [311, 146] on div "Tolerances should be narrower for areas where the organization has lower risk a…" at bounding box center [256, 145] width 262 height 17
click at [125, 135] on input "c. Tolerances should be narrower for areas where the organization has lower ris…" at bounding box center [125, 131] width 0 height 5
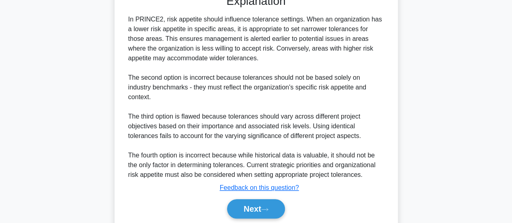
scroll to position [275, 0]
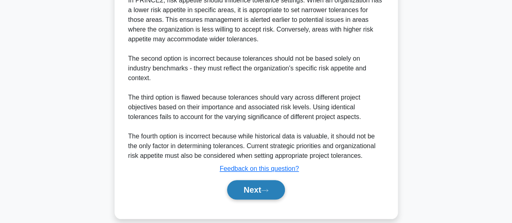
click at [259, 180] on button "Next" at bounding box center [256, 189] width 58 height 19
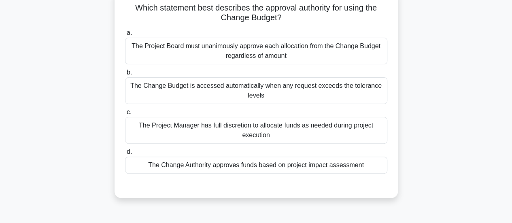
scroll to position [58, 0]
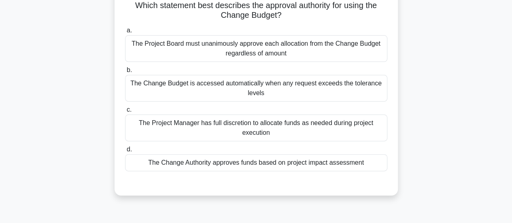
click at [256, 161] on div "The Change Authority approves funds based on project impact assessment" at bounding box center [256, 162] width 262 height 17
click at [125, 152] on input "d. The Change Authority approves funds based on project impact assessment" at bounding box center [125, 149] width 0 height 5
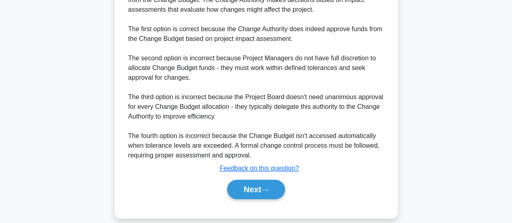
scroll to position [284, 0]
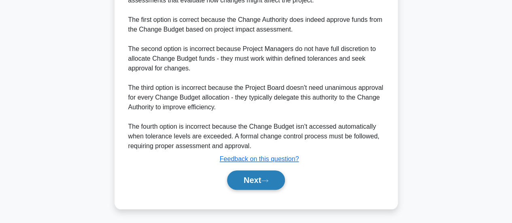
click at [255, 175] on button "Next" at bounding box center [256, 179] width 58 height 19
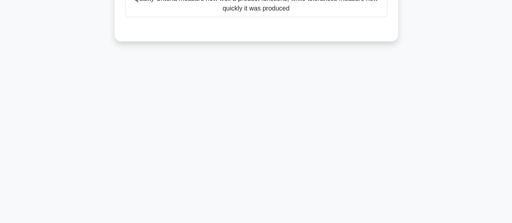
scroll to position [29, 0]
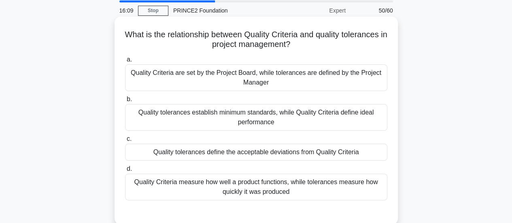
click at [331, 152] on div "Quality tolerances define the acceptable deviations from Quality Criteria" at bounding box center [256, 152] width 262 height 17
click at [125, 142] on input "c. Quality tolerances define the acceptable deviations from Quality Criteria" at bounding box center [125, 138] width 0 height 5
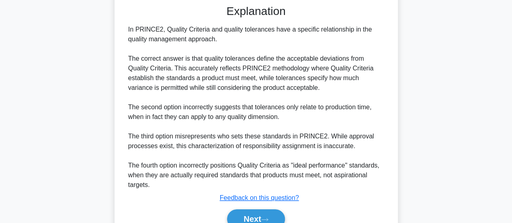
scroll to position [275, 0]
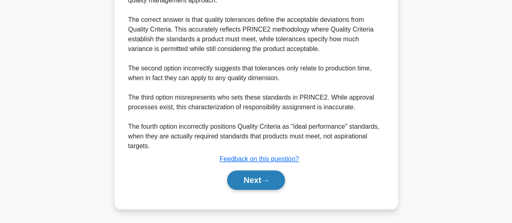
click at [266, 171] on button "Next" at bounding box center [256, 179] width 58 height 19
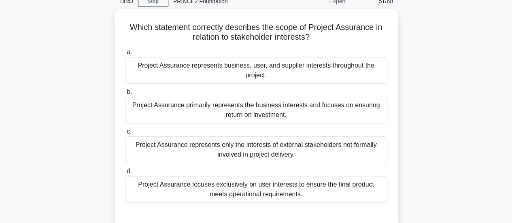
scroll to position [39, 0]
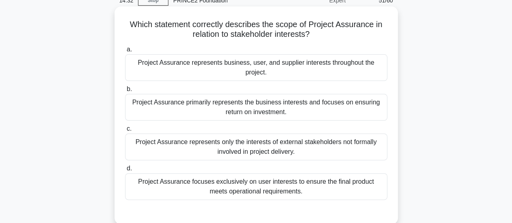
click at [257, 189] on div "Project Assurance focuses exclusively on user interests to ensure the final pro…" at bounding box center [256, 186] width 262 height 27
click at [125, 171] on input "d. Project Assurance focuses exclusively on user interests to ensure the final …" at bounding box center [125, 168] width 0 height 5
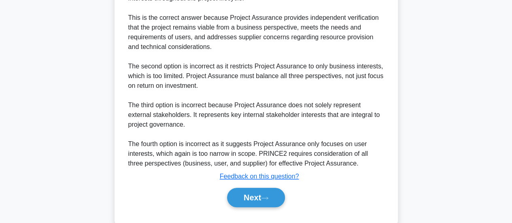
scroll to position [315, 0]
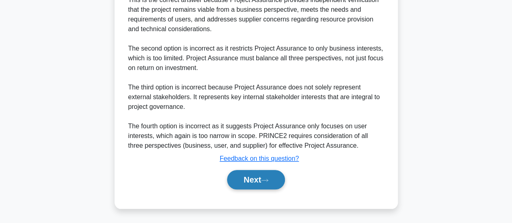
click at [262, 181] on button "Next" at bounding box center [256, 179] width 58 height 19
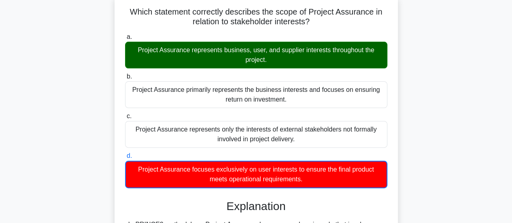
scroll to position [0, 0]
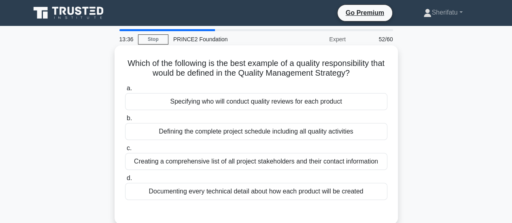
click at [316, 100] on div "Specifying who will conduct quality reviews for each product" at bounding box center [256, 101] width 262 height 17
click at [125, 91] on input "a. Specifying who will conduct quality reviews for each product" at bounding box center [125, 88] width 0 height 5
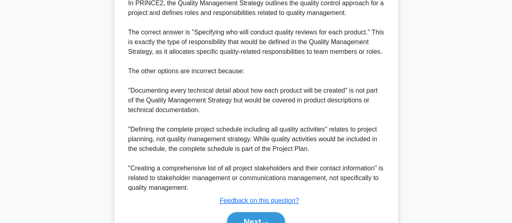
scroll to position [275, 0]
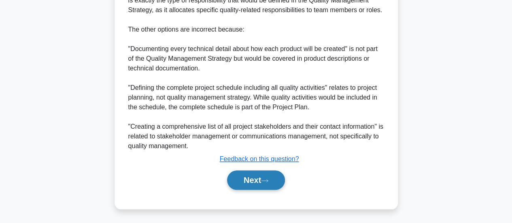
click at [239, 173] on button "Next" at bounding box center [256, 179] width 58 height 19
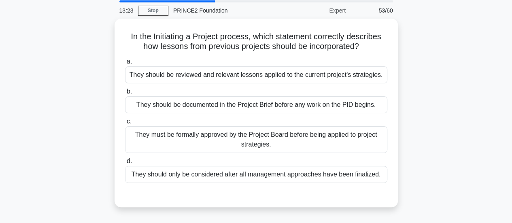
scroll to position [28, 0]
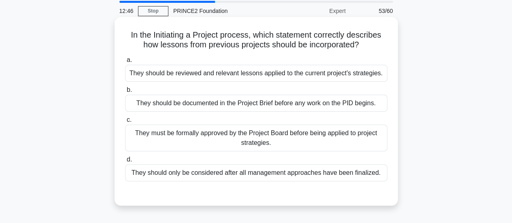
click at [307, 77] on div "They should be reviewed and relevant lessons applied to the current project's s…" at bounding box center [256, 73] width 262 height 17
click at [125, 63] on input "a. They should be reviewed and relevant lessons applied to the current project'…" at bounding box center [125, 59] width 0 height 5
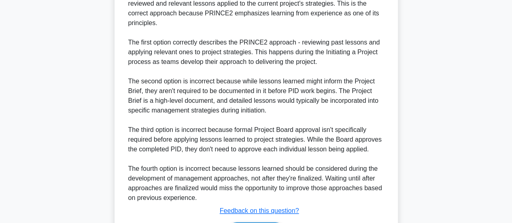
scroll to position [313, 0]
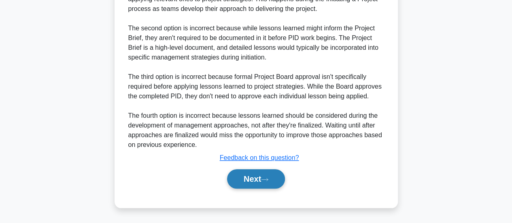
click at [268, 178] on icon at bounding box center [264, 179] width 7 height 4
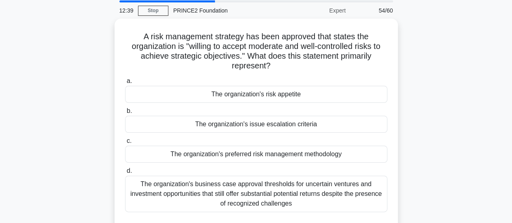
scroll to position [29, 0]
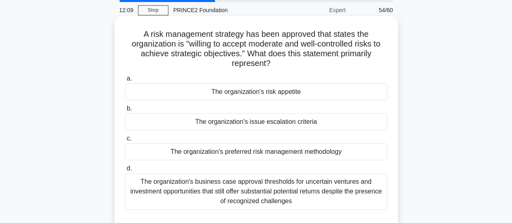
click at [293, 89] on div "The organization's risk appetite" at bounding box center [256, 91] width 262 height 17
click at [125, 81] on input "a. The organization's risk appetite" at bounding box center [125, 78] width 0 height 5
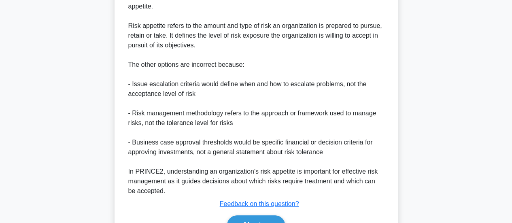
scroll to position [333, 0]
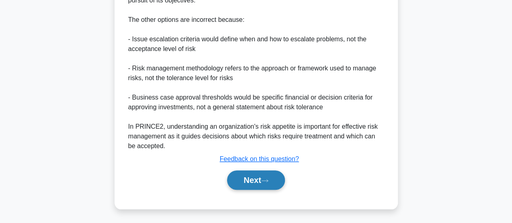
click at [247, 178] on button "Next" at bounding box center [256, 179] width 58 height 19
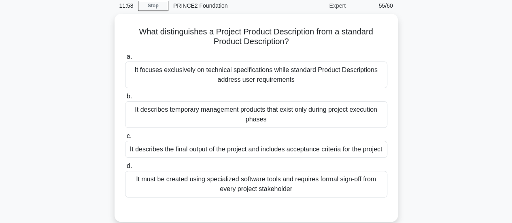
scroll to position [34, 0]
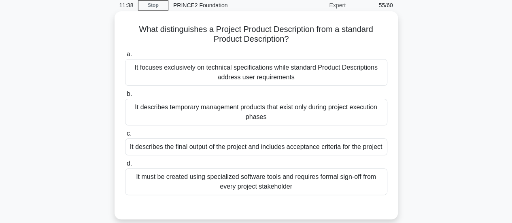
click at [283, 147] on div "It describes the final output of the project and includes acceptance criteria f…" at bounding box center [256, 146] width 262 height 17
click at [125, 136] on input "c. It describes the final output of the project and includes acceptance criteri…" at bounding box center [125, 133] width 0 height 5
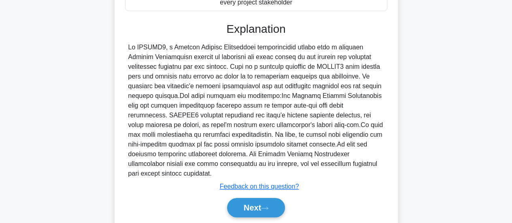
scroll to position [245, 0]
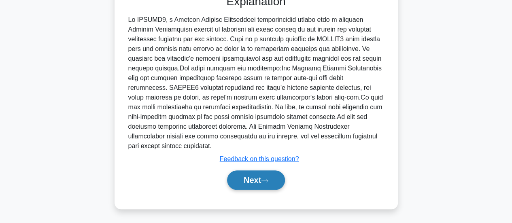
click at [255, 178] on button "Next" at bounding box center [256, 179] width 58 height 19
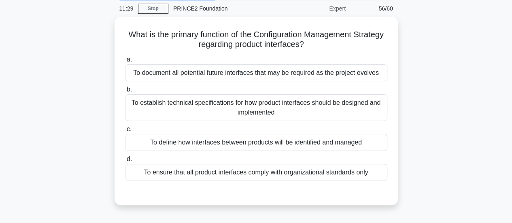
scroll to position [30, 0]
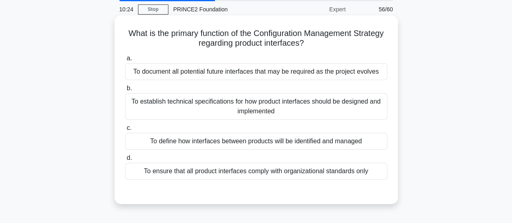
click at [278, 103] on div "To establish technical specifications for how product interfaces should be desi…" at bounding box center [256, 106] width 262 height 27
click at [125, 91] on input "b. To establish technical specifications for how product interfaces should be d…" at bounding box center [125, 88] width 0 height 5
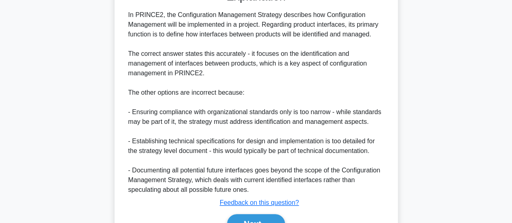
scroll to position [276, 0]
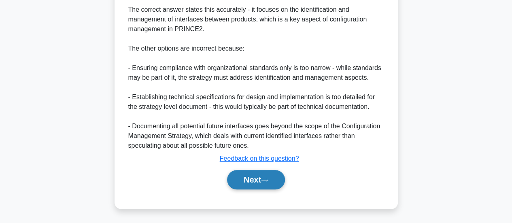
click at [263, 185] on button "Next" at bounding box center [256, 179] width 58 height 19
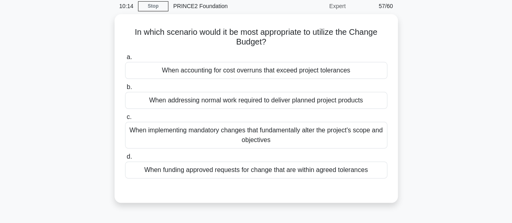
scroll to position [30, 0]
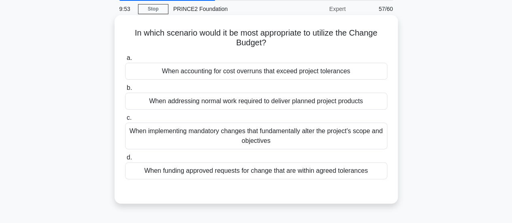
click at [249, 171] on div "When funding approved requests for change that are within agreed tolerances" at bounding box center [256, 170] width 262 height 17
click at [125, 160] on input "d. When funding approved requests for change that are within agreed tolerances" at bounding box center [125, 157] width 0 height 5
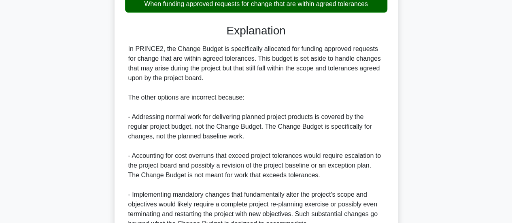
scroll to position [275, 0]
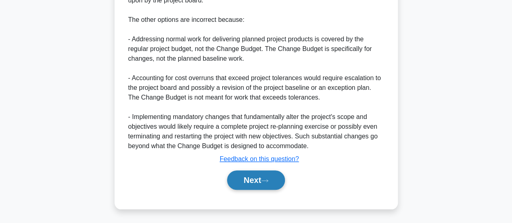
click at [235, 184] on button "Next" at bounding box center [256, 179] width 58 height 19
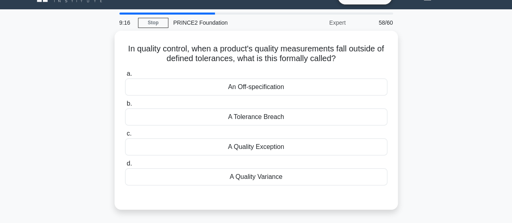
scroll to position [16, 0]
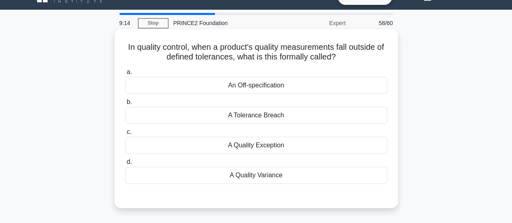
click at [313, 86] on div "An Off-specification" at bounding box center [256, 85] width 262 height 17
click at [125, 75] on input "a. An Off-specification" at bounding box center [125, 72] width 0 height 5
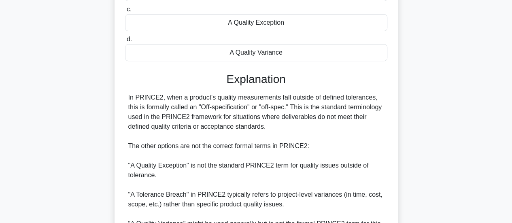
scroll to position [201, 0]
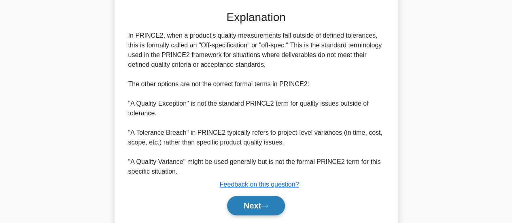
click at [267, 198] on button "Next" at bounding box center [256, 205] width 58 height 19
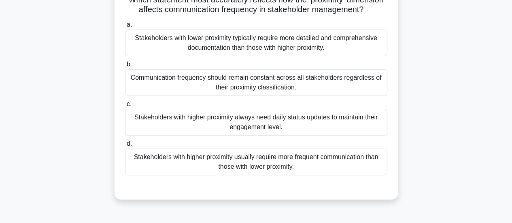
scroll to position [66, 0]
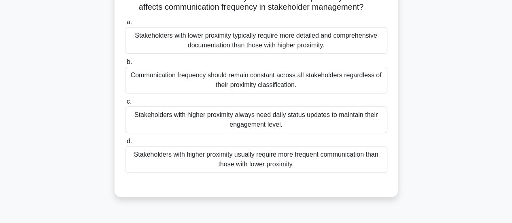
click at [339, 93] on div "Communication frequency should remain constant across all stakeholders regardle…" at bounding box center [256, 80] width 262 height 27
click at [125, 65] on input "b. Communication frequency should remain constant across all stakeholders regar…" at bounding box center [125, 61] width 0 height 5
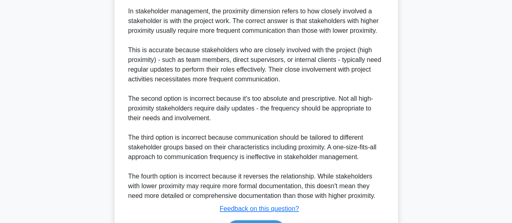
scroll to position [324, 0]
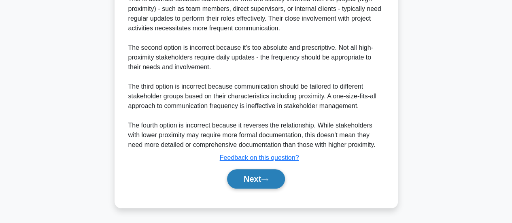
click at [266, 183] on button "Next" at bounding box center [256, 178] width 58 height 19
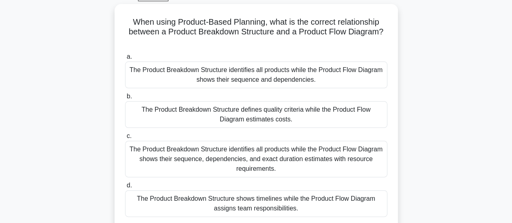
scroll to position [43, 0]
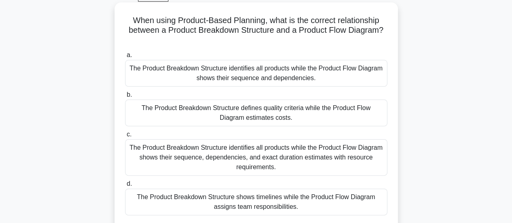
click at [340, 149] on div "The Product Breakdown Structure identifies all products while the Product Flow …" at bounding box center [256, 157] width 262 height 36
click at [125, 137] on input "c. The Product Breakdown Structure identifies all products while the Product Fl…" at bounding box center [125, 134] width 0 height 5
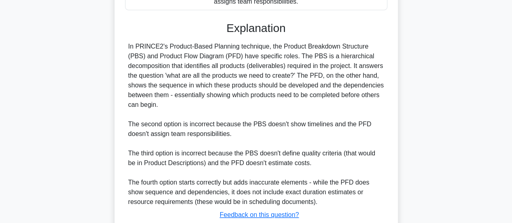
scroll to position [305, 0]
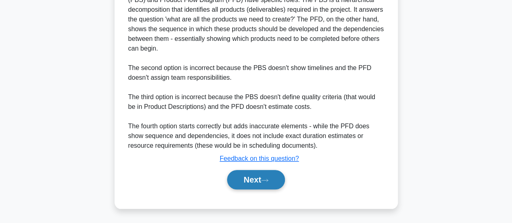
click at [268, 172] on button "Next" at bounding box center [256, 179] width 58 height 19
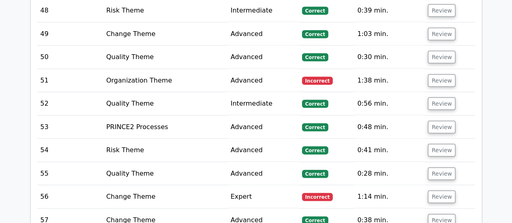
scroll to position [2339, 0]
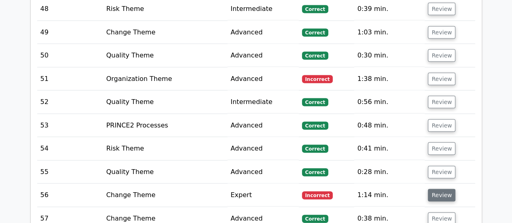
click at [438, 189] on button "Review" at bounding box center [440, 195] width 27 height 13
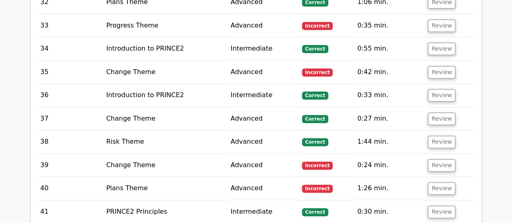
scroll to position [1974, 0]
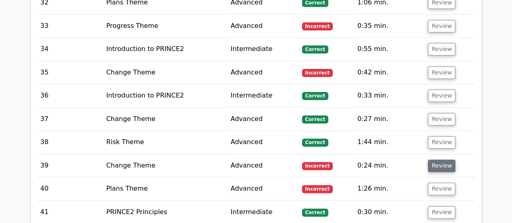
click at [436, 159] on button "Review" at bounding box center [440, 165] width 27 height 13
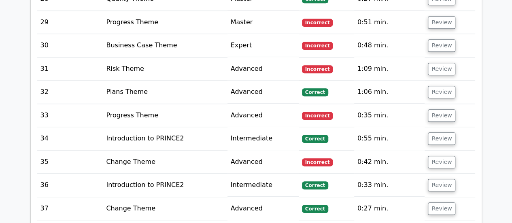
scroll to position [1884, 0]
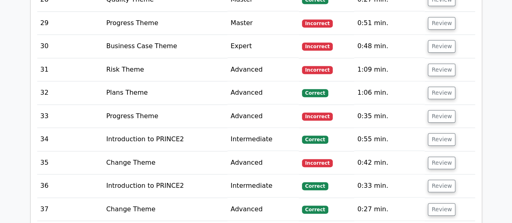
click at [436, 156] on button "Review" at bounding box center [440, 162] width 27 height 13
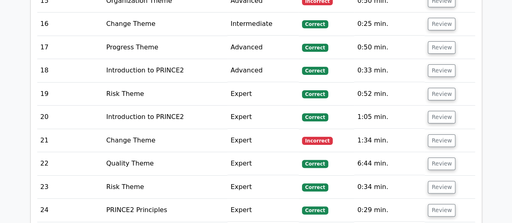
scroll to position [1580, 0]
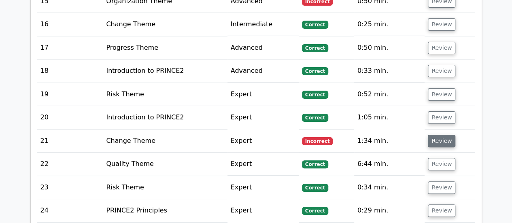
click at [444, 135] on button "Review" at bounding box center [440, 141] width 27 height 13
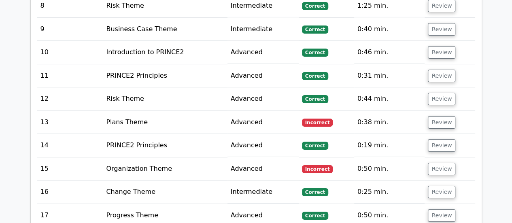
scroll to position [1413, 0]
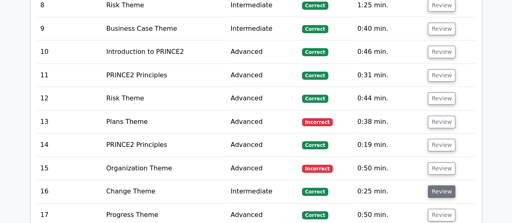
click at [444, 185] on button "Review" at bounding box center [440, 191] width 27 height 13
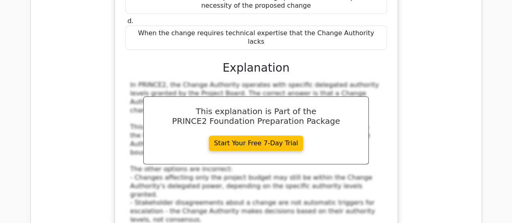
scroll to position [1727, 0]
